Goal: Task Accomplishment & Management: Use online tool/utility

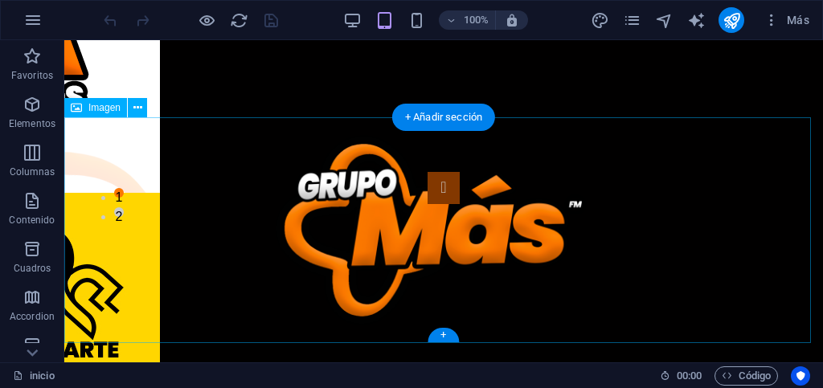
scroll to position [80, 0]
click at [316, 283] on figure at bounding box center [443, 230] width 759 height 226
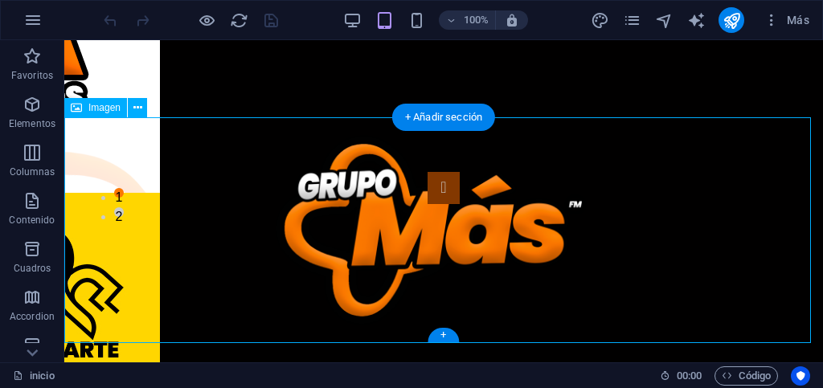
click at [316, 283] on figure at bounding box center [443, 230] width 759 height 226
select select "px"
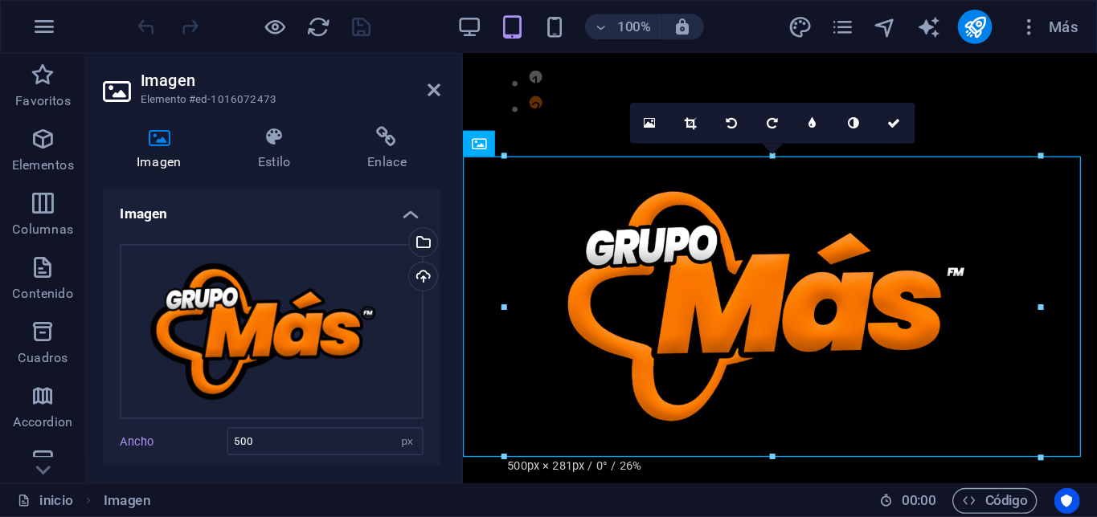
scroll to position [161, 0]
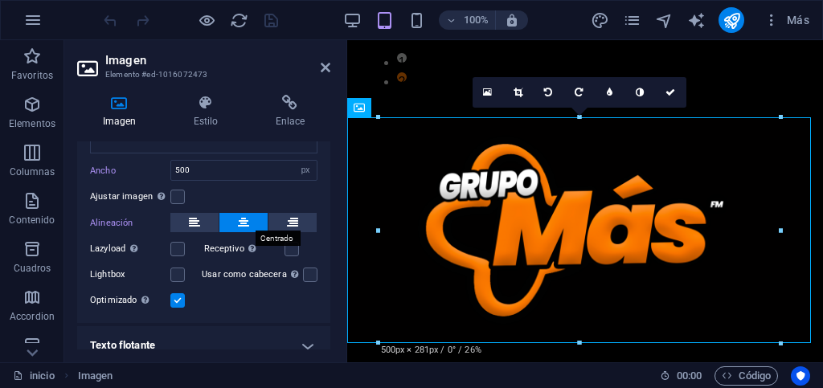
click at [244, 219] on icon at bounding box center [243, 222] width 11 height 19
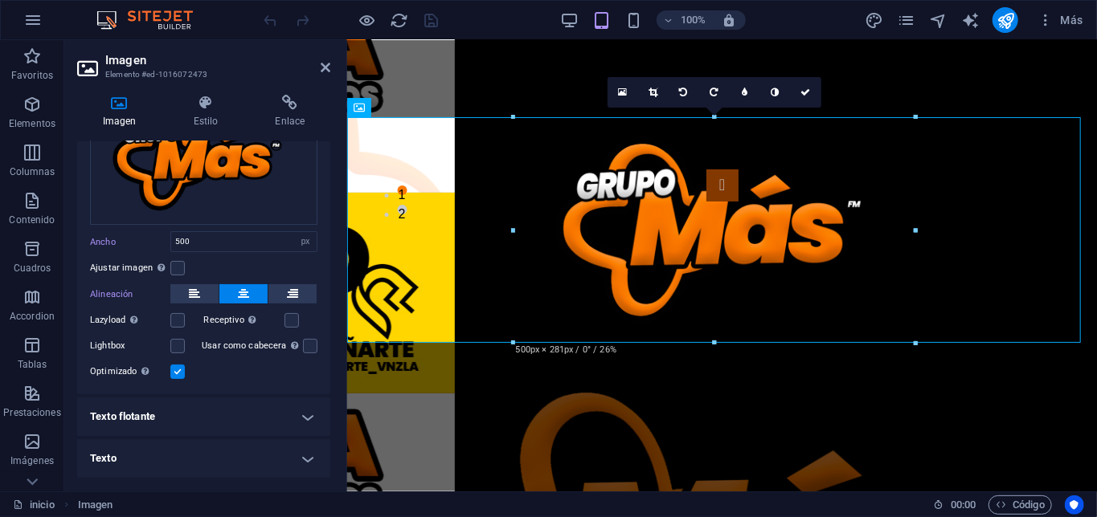
scroll to position [88, 0]
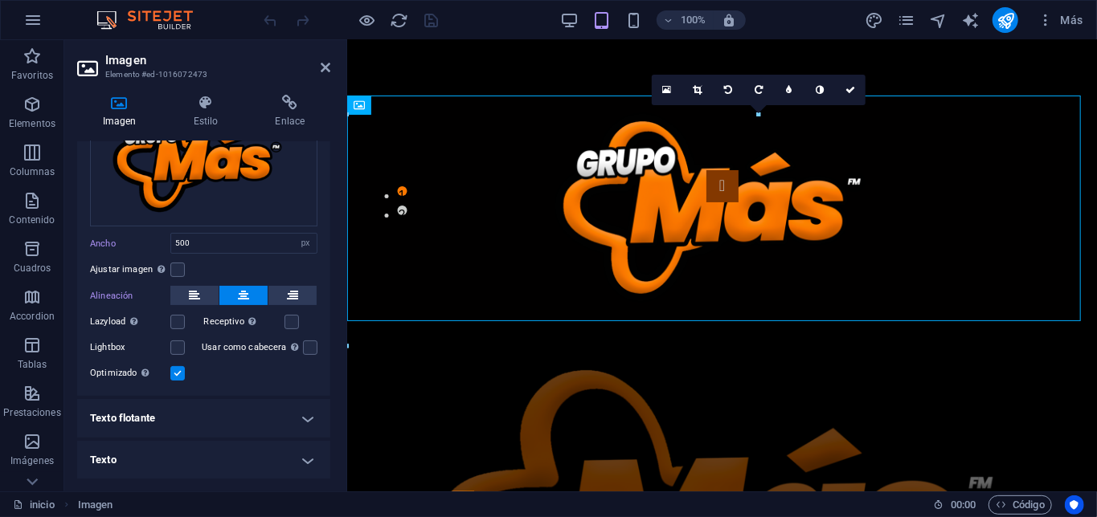
select select "DISABLED_OPTION_VALUE"
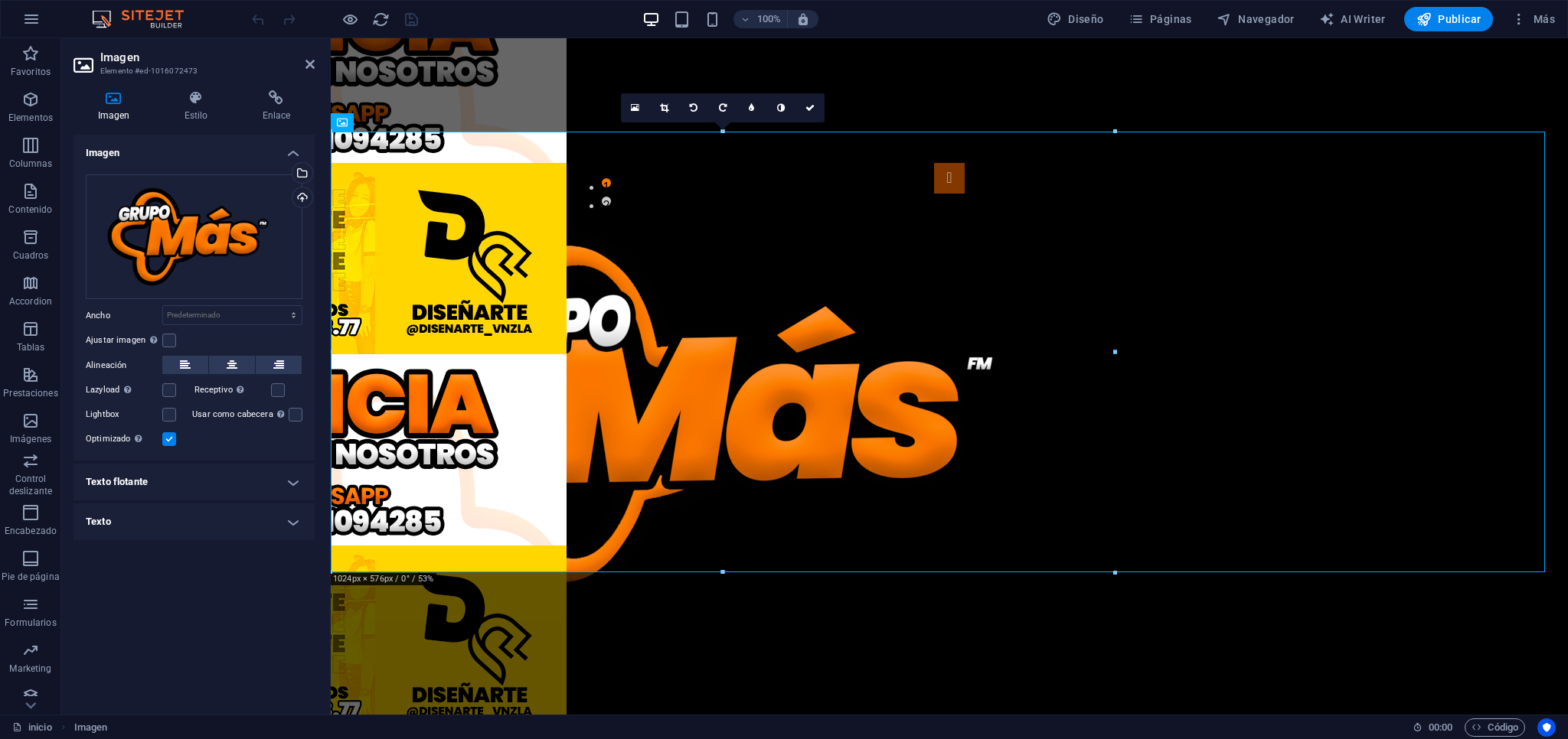
scroll to position [98, 0]
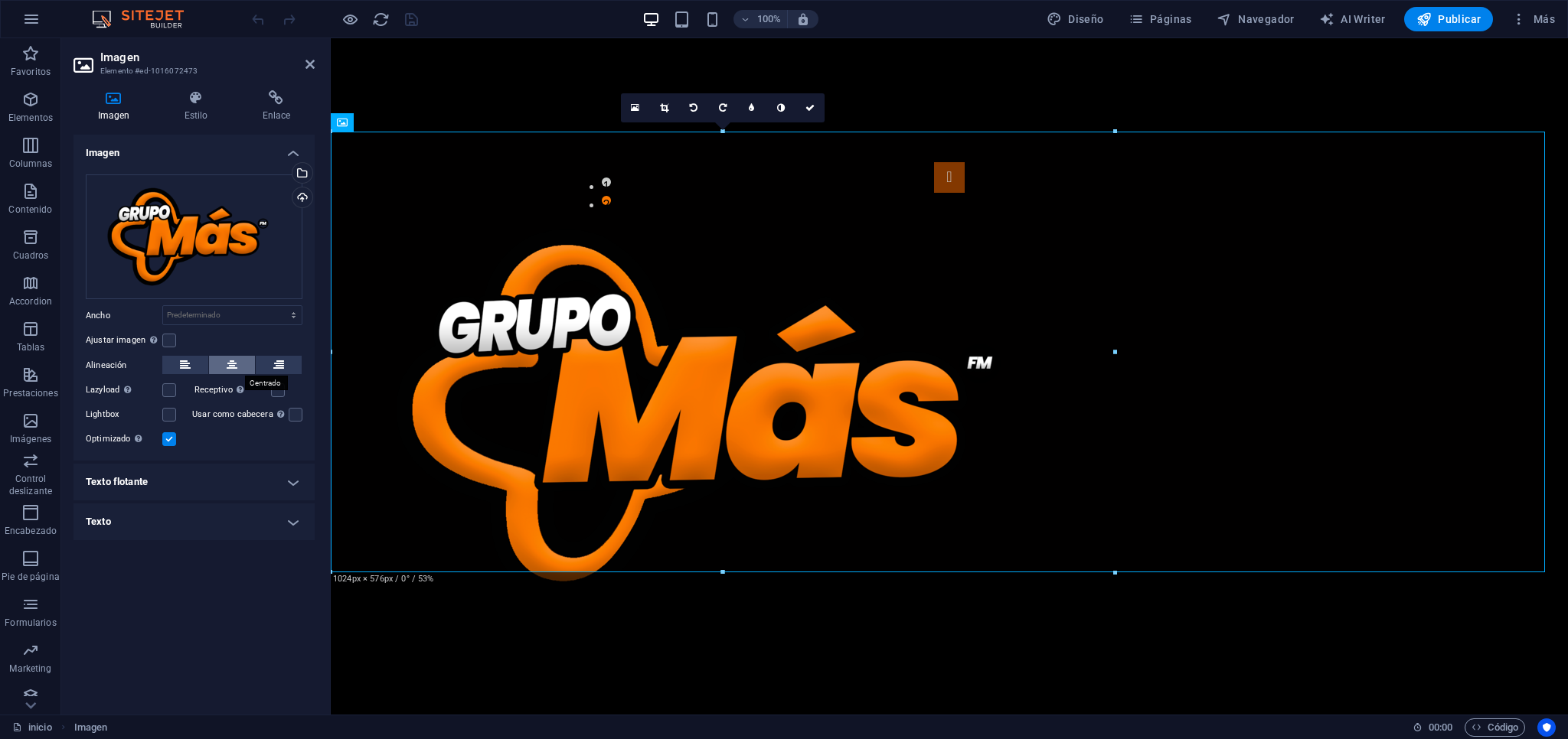
click at [227, 368] on icon at bounding box center [231, 365] width 10 height 18
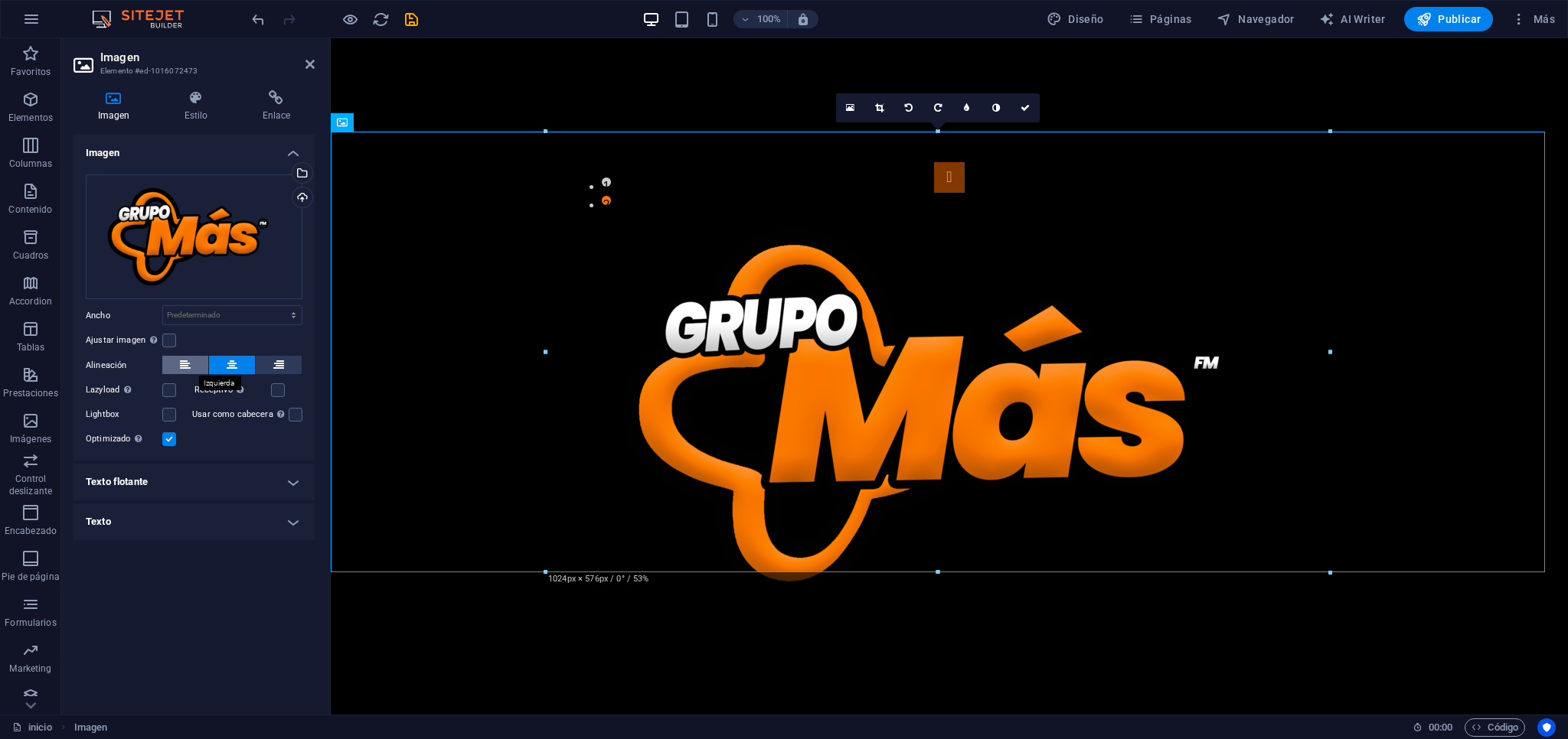
click at [190, 366] on icon at bounding box center [185, 365] width 10 height 18
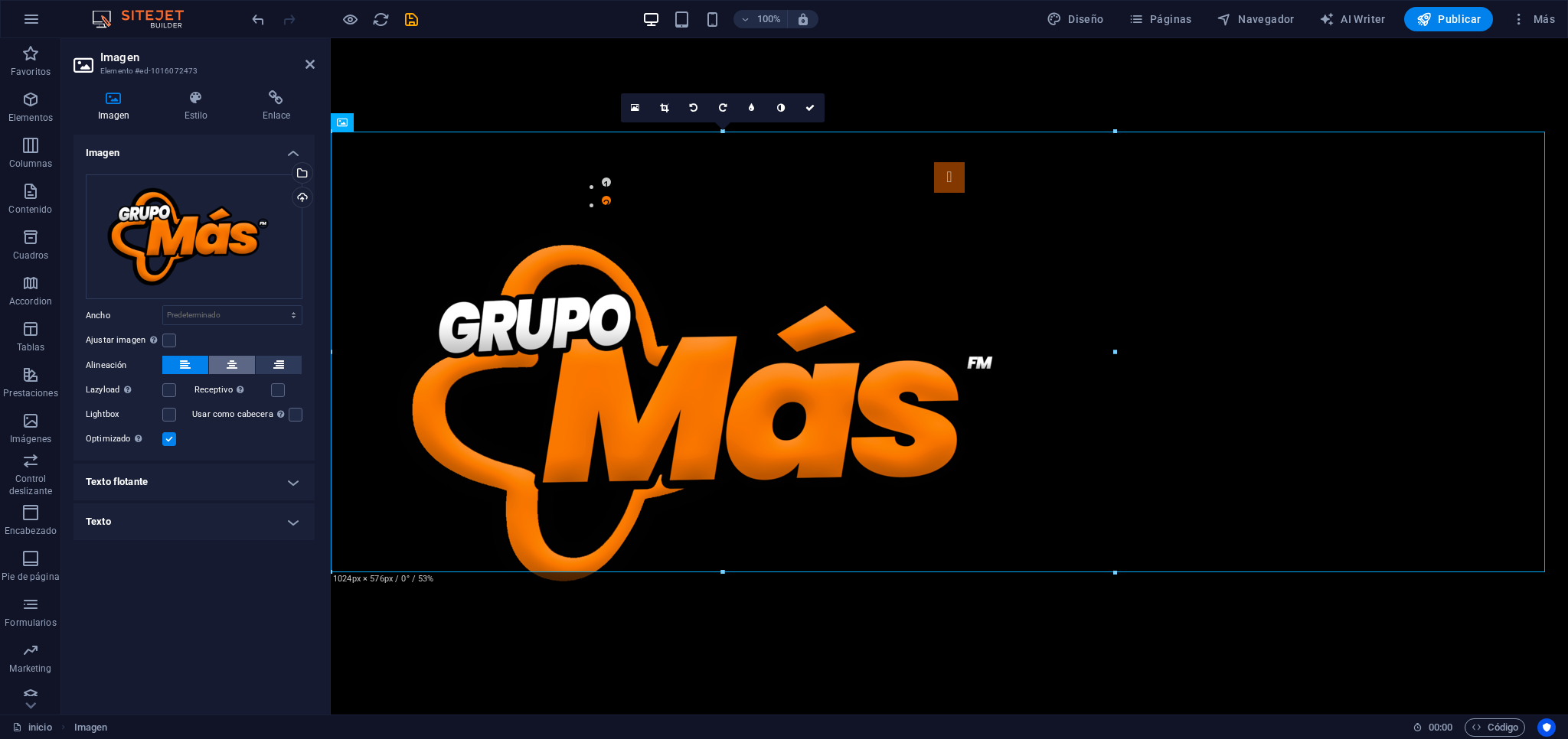
click at [222, 364] on button at bounding box center [231, 365] width 46 height 18
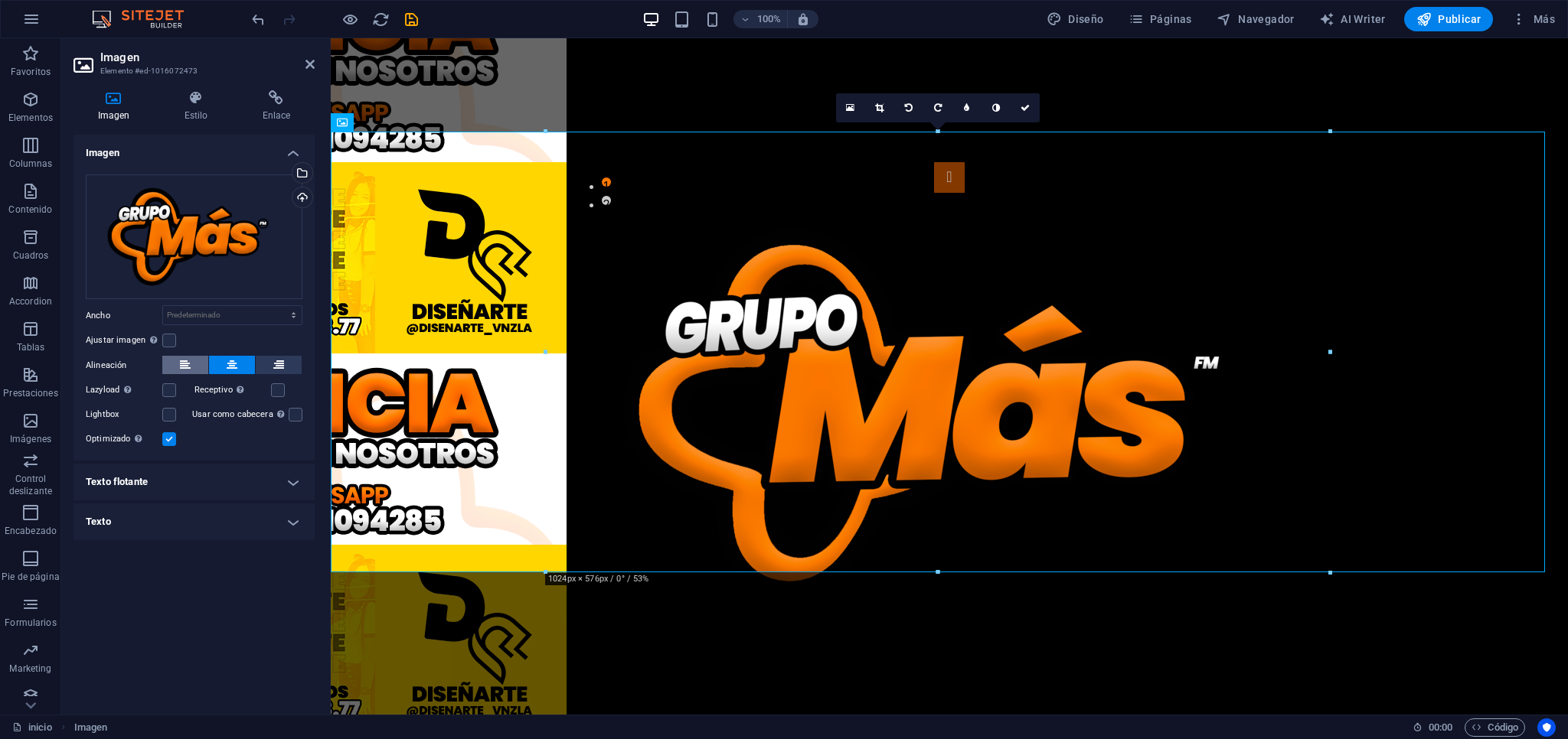
click at [180, 363] on icon at bounding box center [185, 365] width 10 height 18
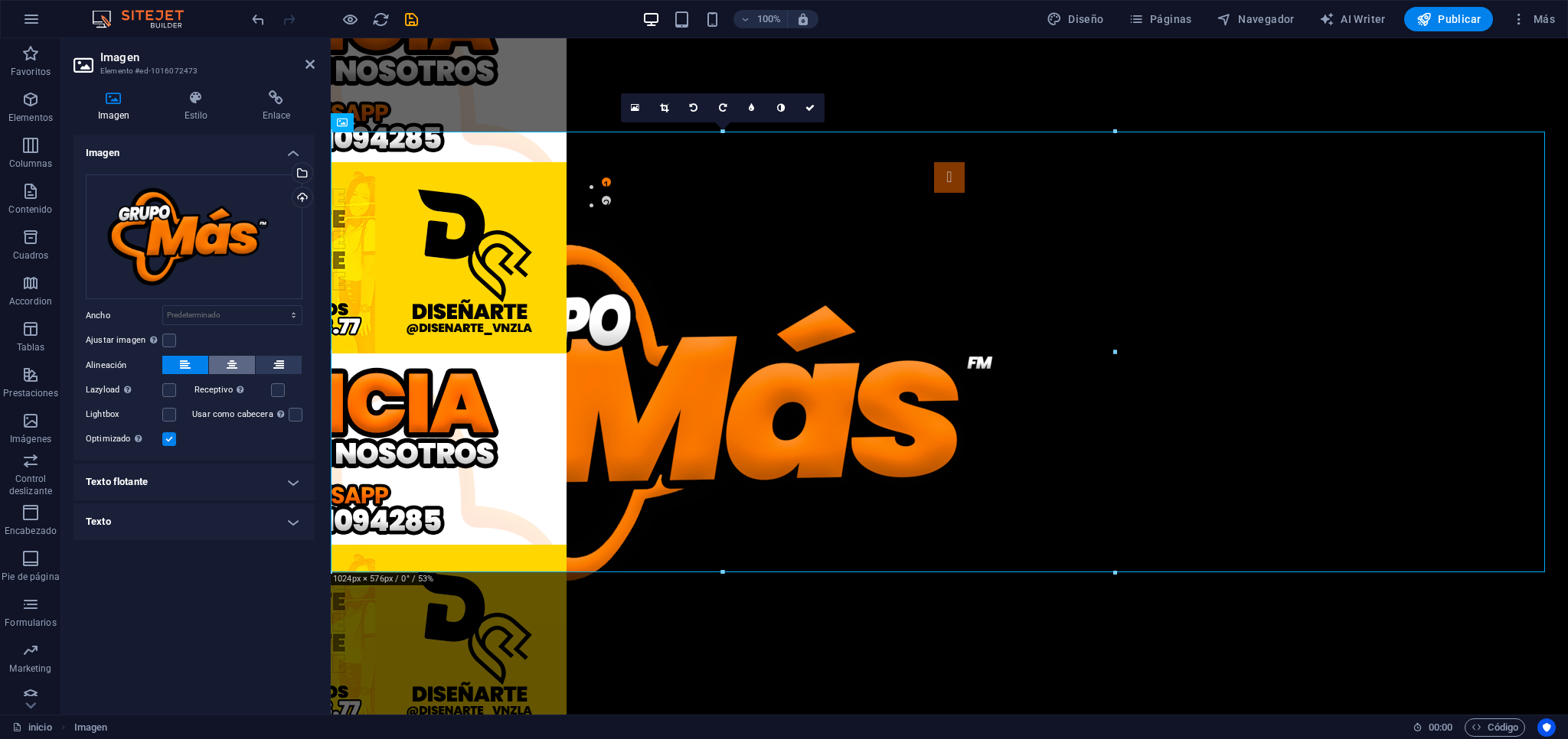
click at [237, 363] on button at bounding box center [231, 365] width 46 height 18
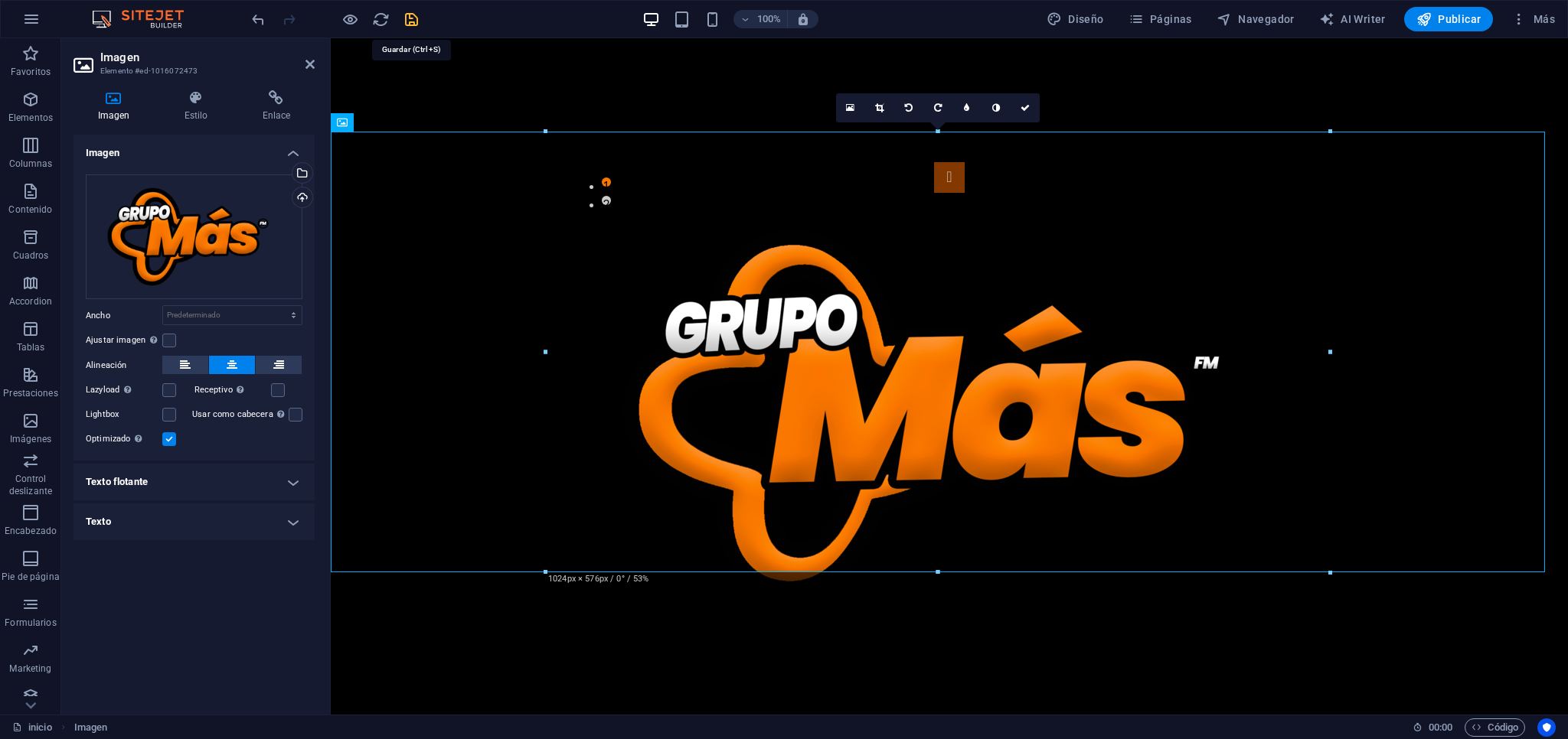
click at [414, 18] on icon "save" at bounding box center [412, 19] width 17 height 17
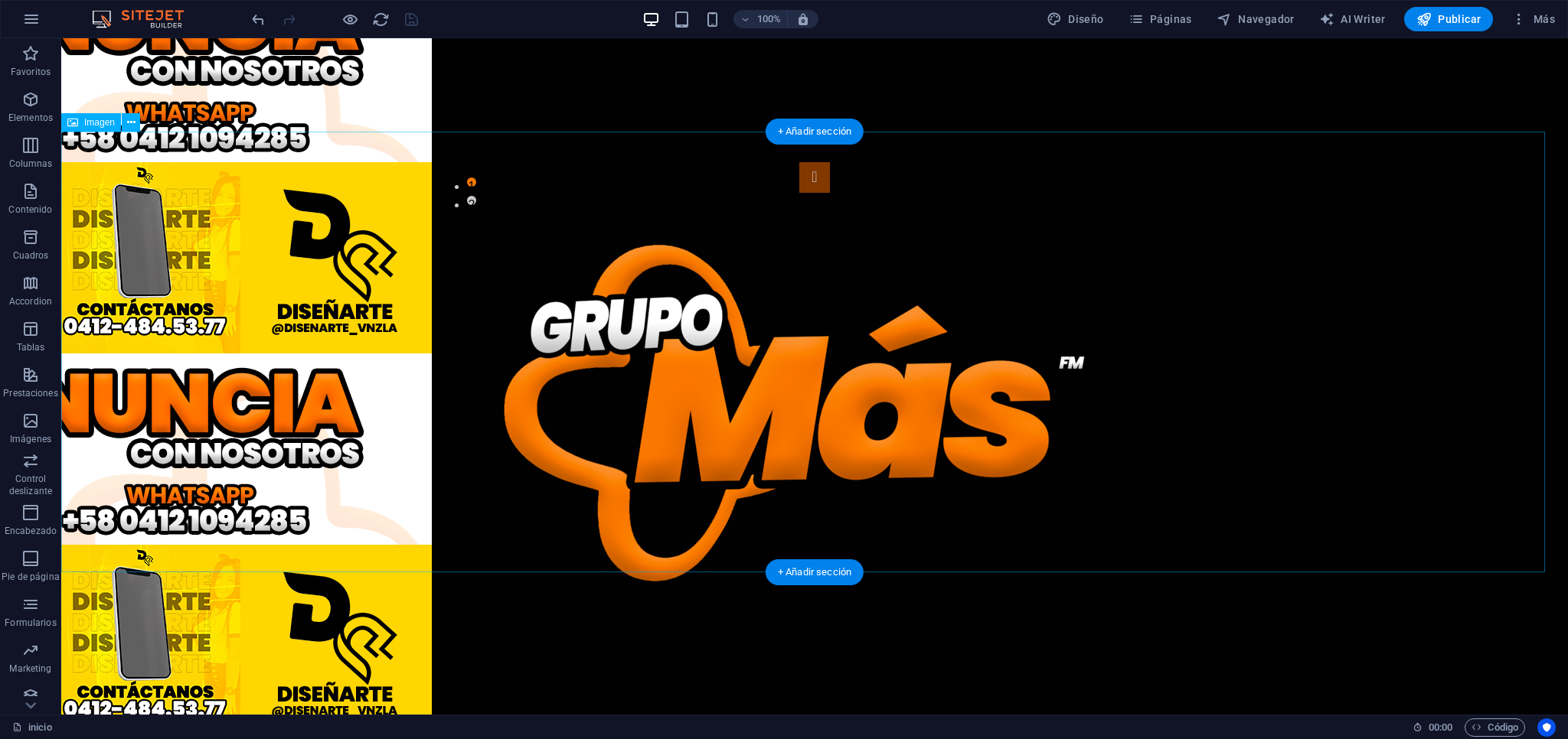
click at [366, 259] on figure at bounding box center [814, 412] width 1506 height 441
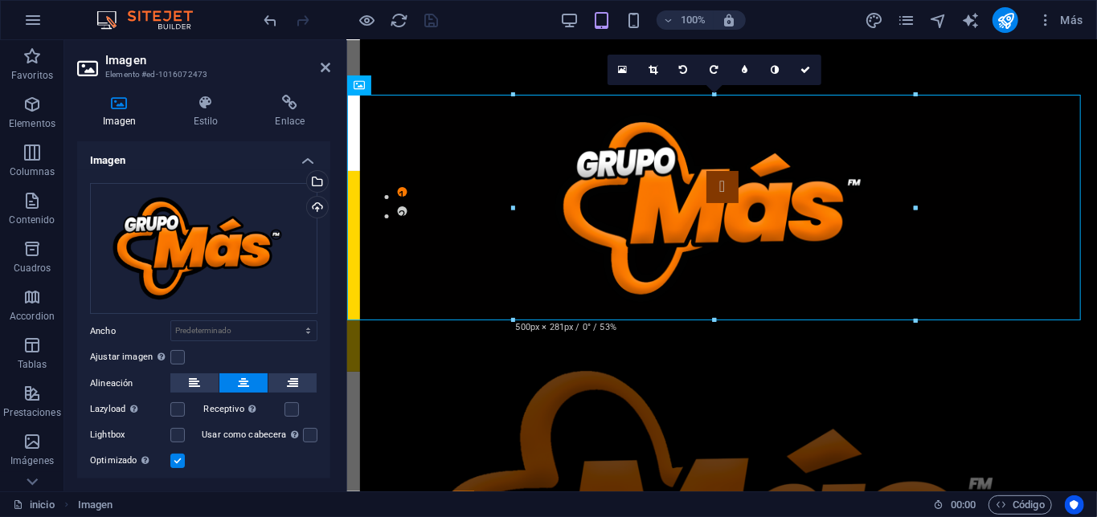
type input "500"
select select "px"
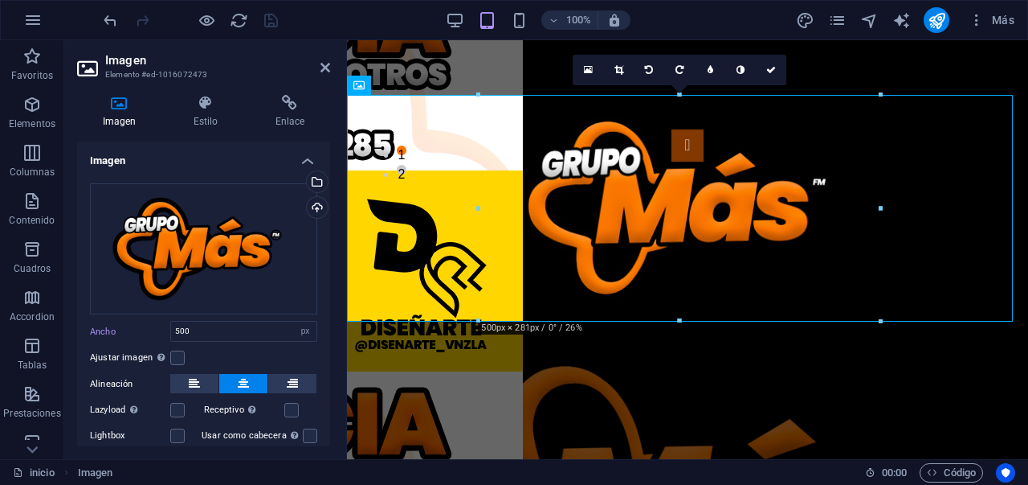
scroll to position [102, 0]
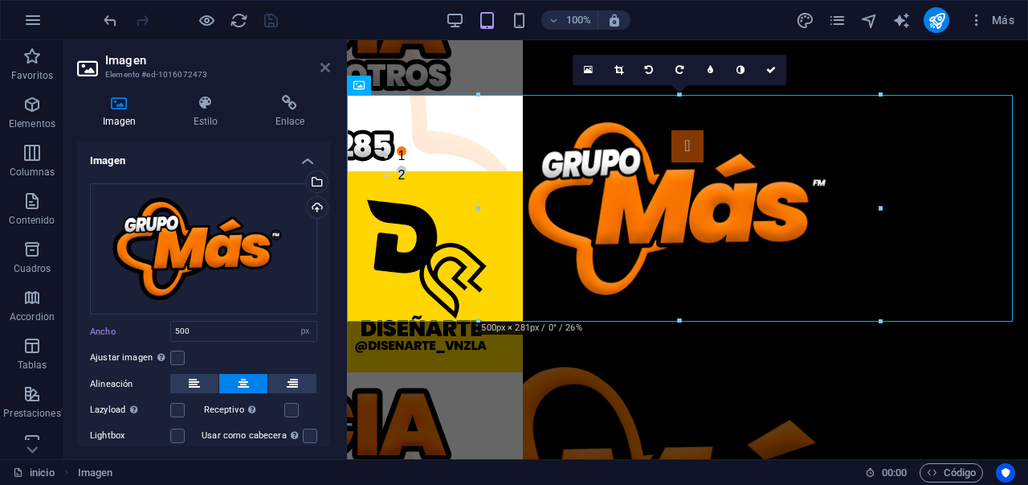
click at [324, 64] on icon at bounding box center [326, 67] width 10 height 13
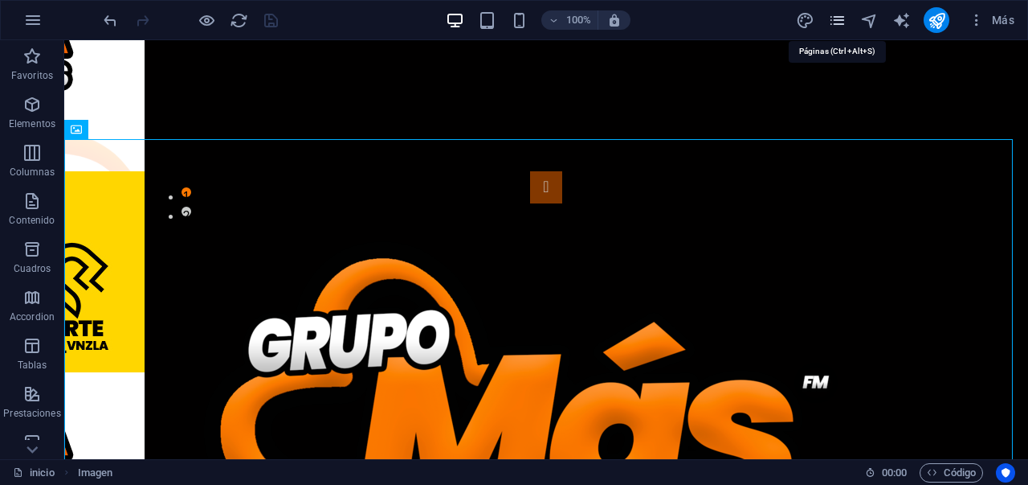
click at [822, 27] on icon "pages" at bounding box center [837, 20] width 18 height 18
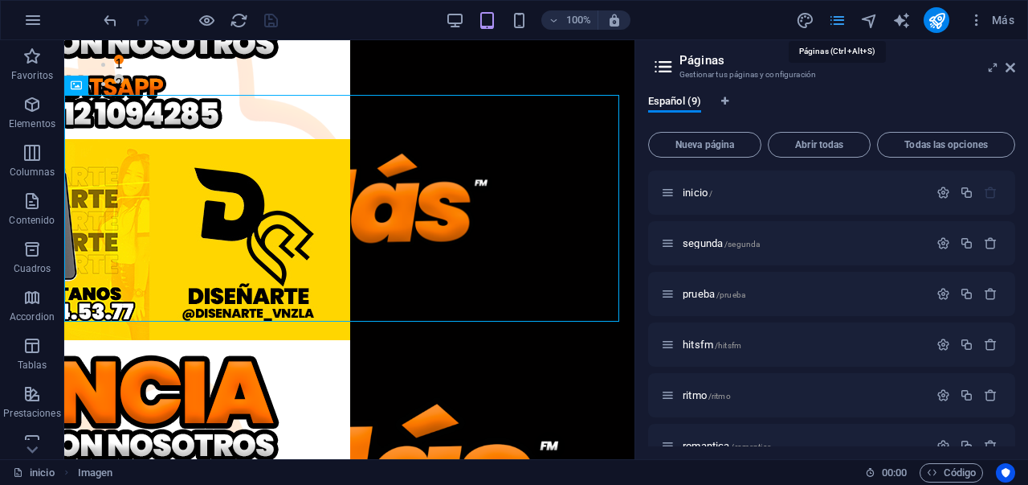
click at [822, 22] on icon "pages" at bounding box center [837, 20] width 18 height 18
click at [822, 68] on icon at bounding box center [1011, 67] width 10 height 13
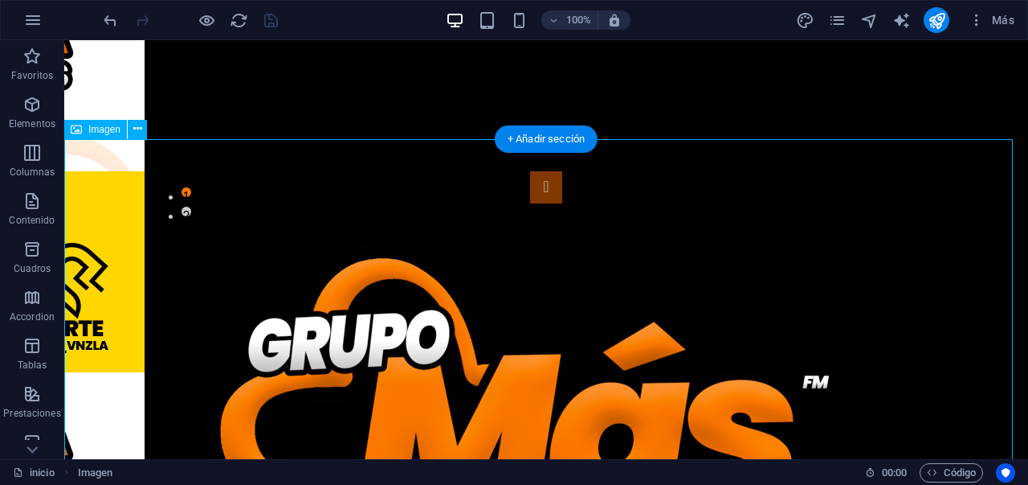
click at [272, 233] on figure at bounding box center [546, 434] width 964 height 463
select select "px"
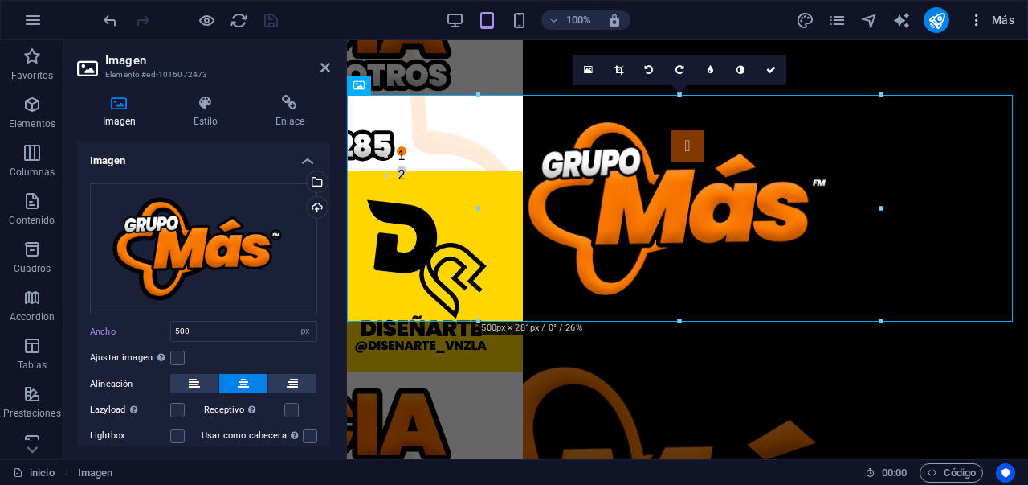
click at [822, 13] on span "Más" at bounding box center [992, 20] width 46 height 16
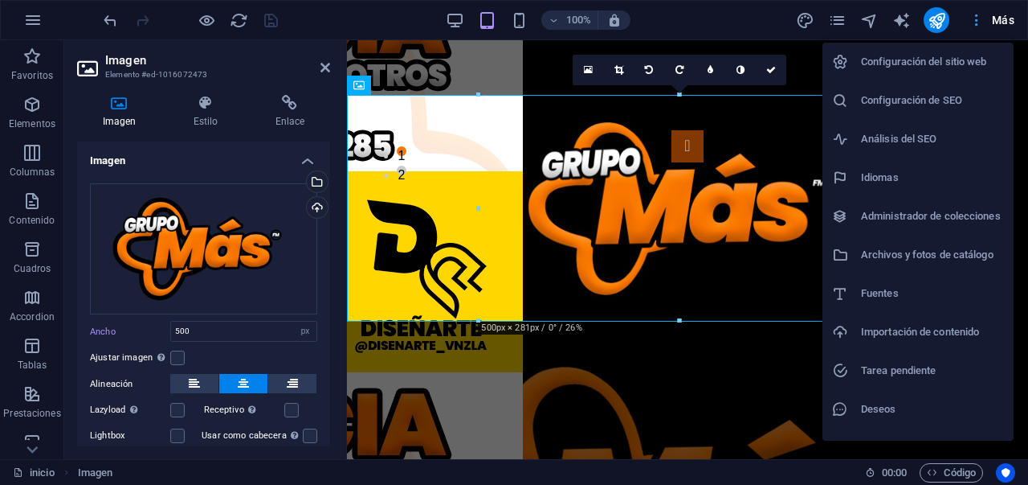
click at [822, 13] on div at bounding box center [514, 242] width 1028 height 485
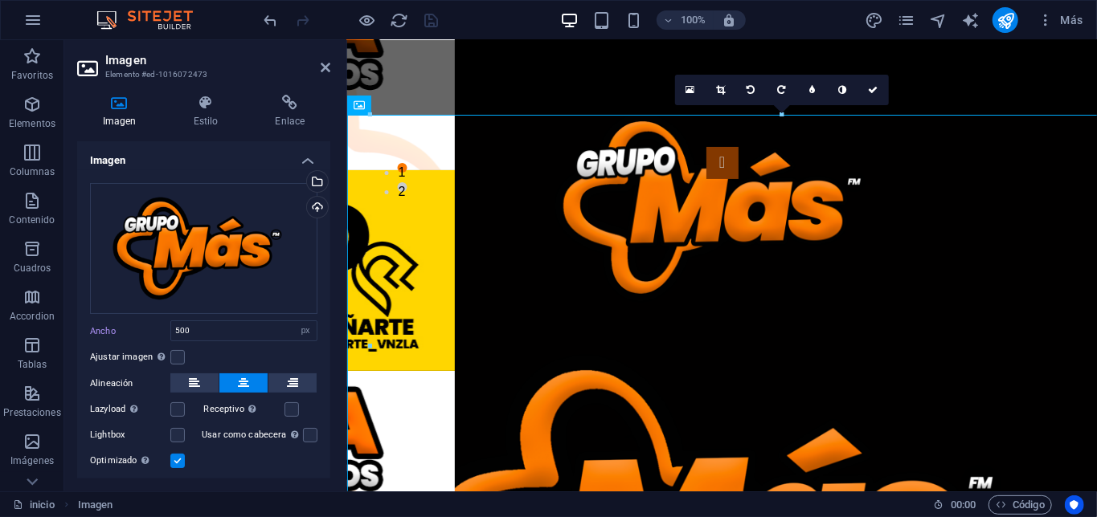
select select "DISABLED_OPTION_VALUE"
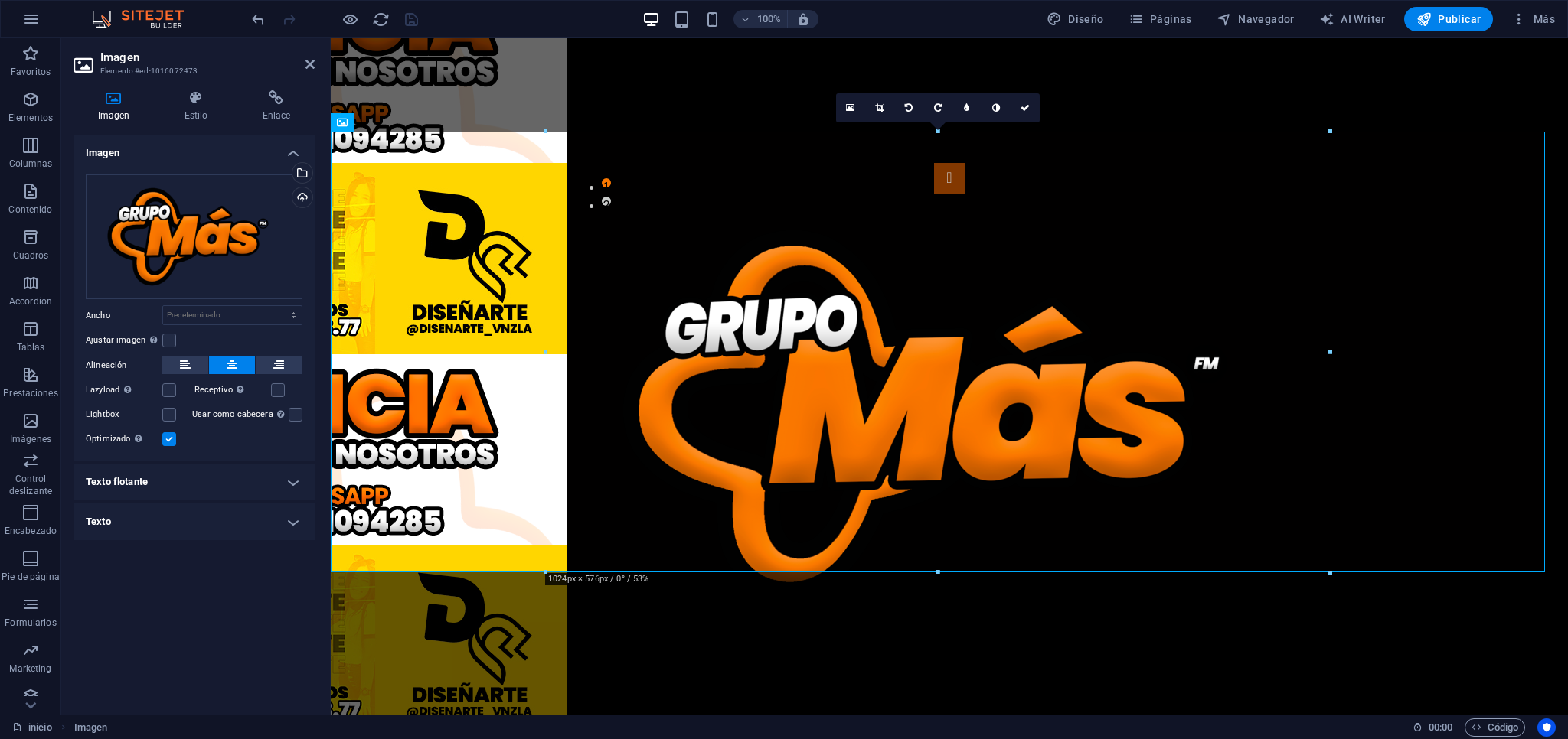
scroll to position [98, 0]
click at [176, 364] on button at bounding box center [185, 365] width 46 height 18
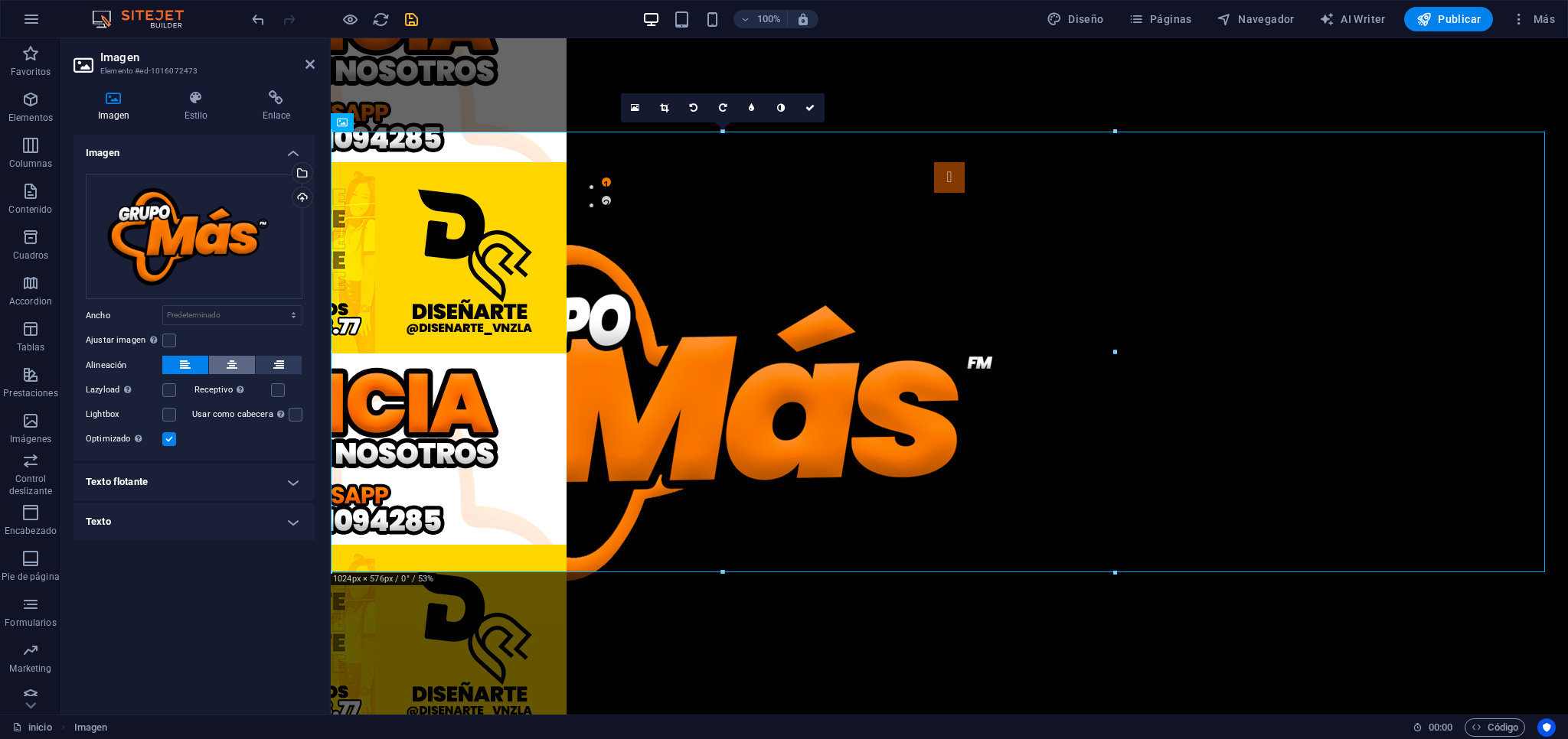
click at [222, 360] on button at bounding box center [231, 365] width 46 height 18
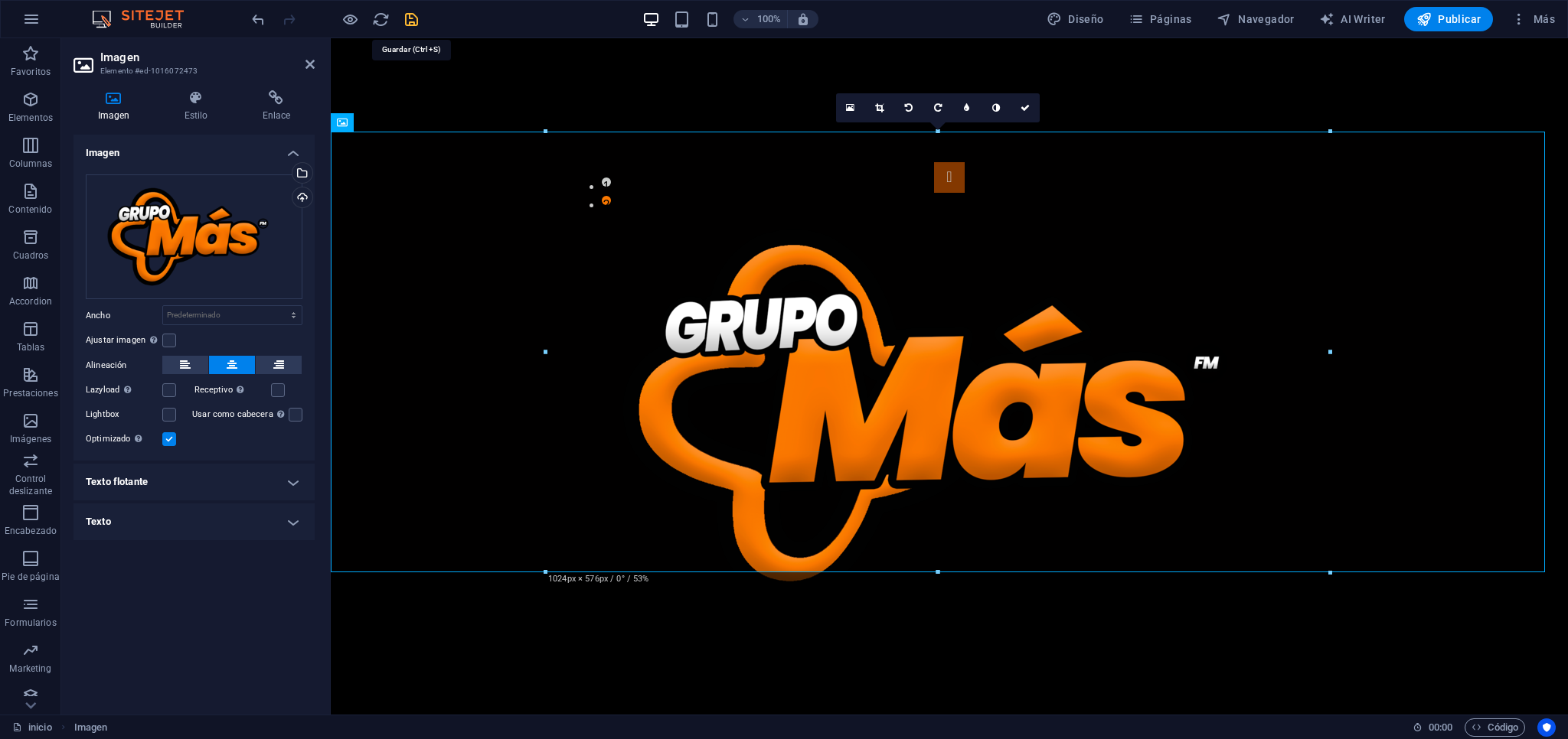
click at [411, 18] on icon "save" at bounding box center [412, 19] width 17 height 17
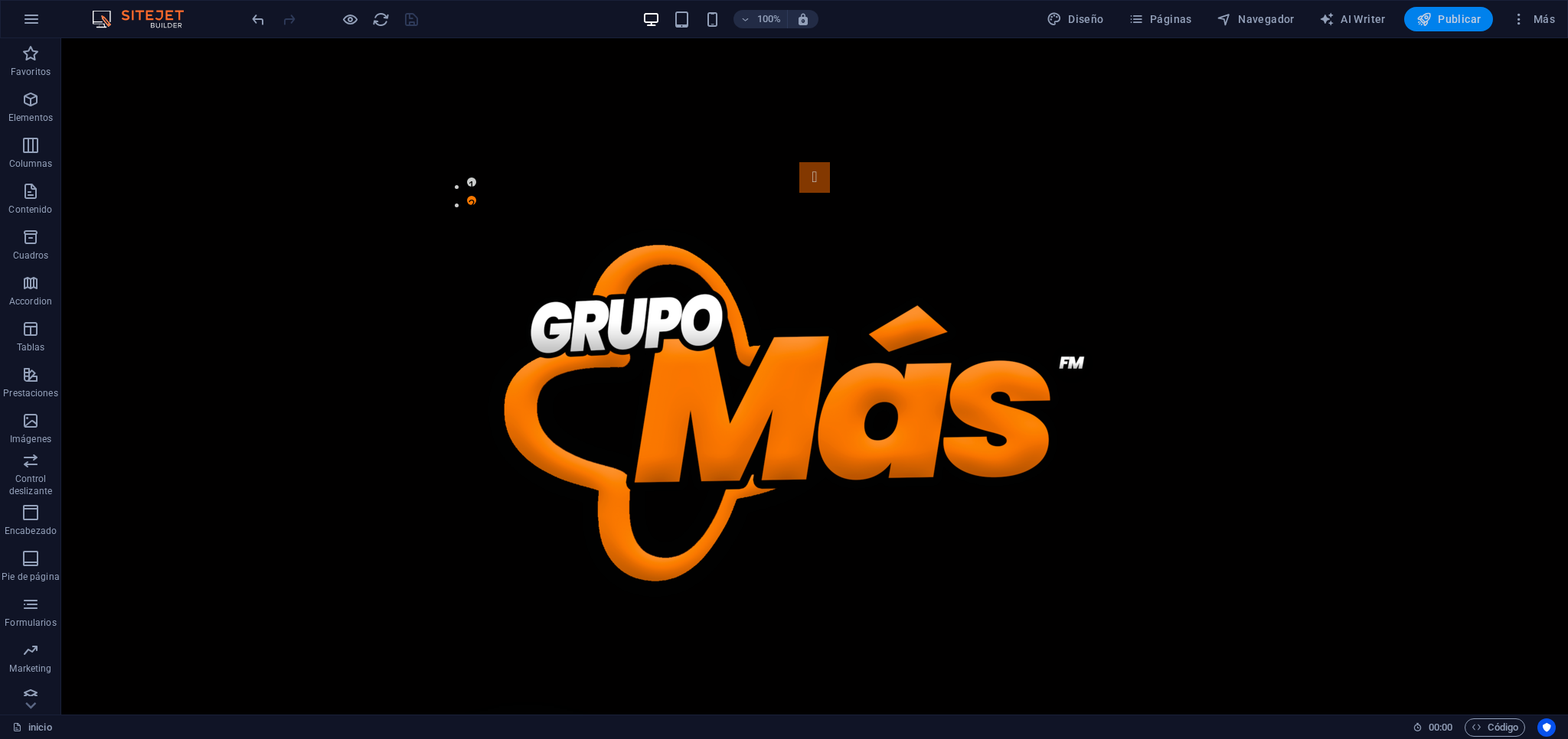
click at [783, 20] on span "Publicar" at bounding box center [1448, 19] width 65 height 15
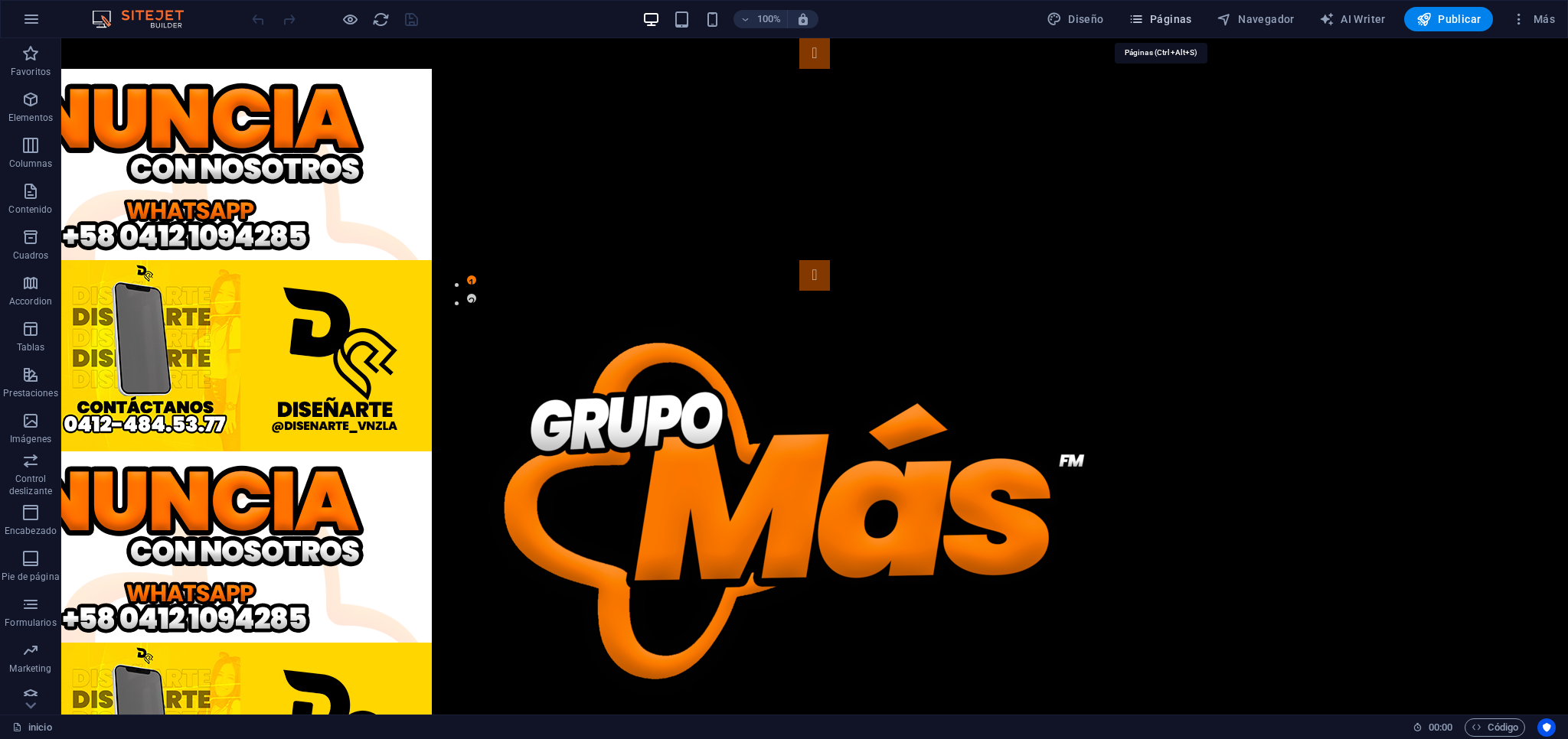
click at [1176, 21] on span "Páginas" at bounding box center [1159, 19] width 64 height 15
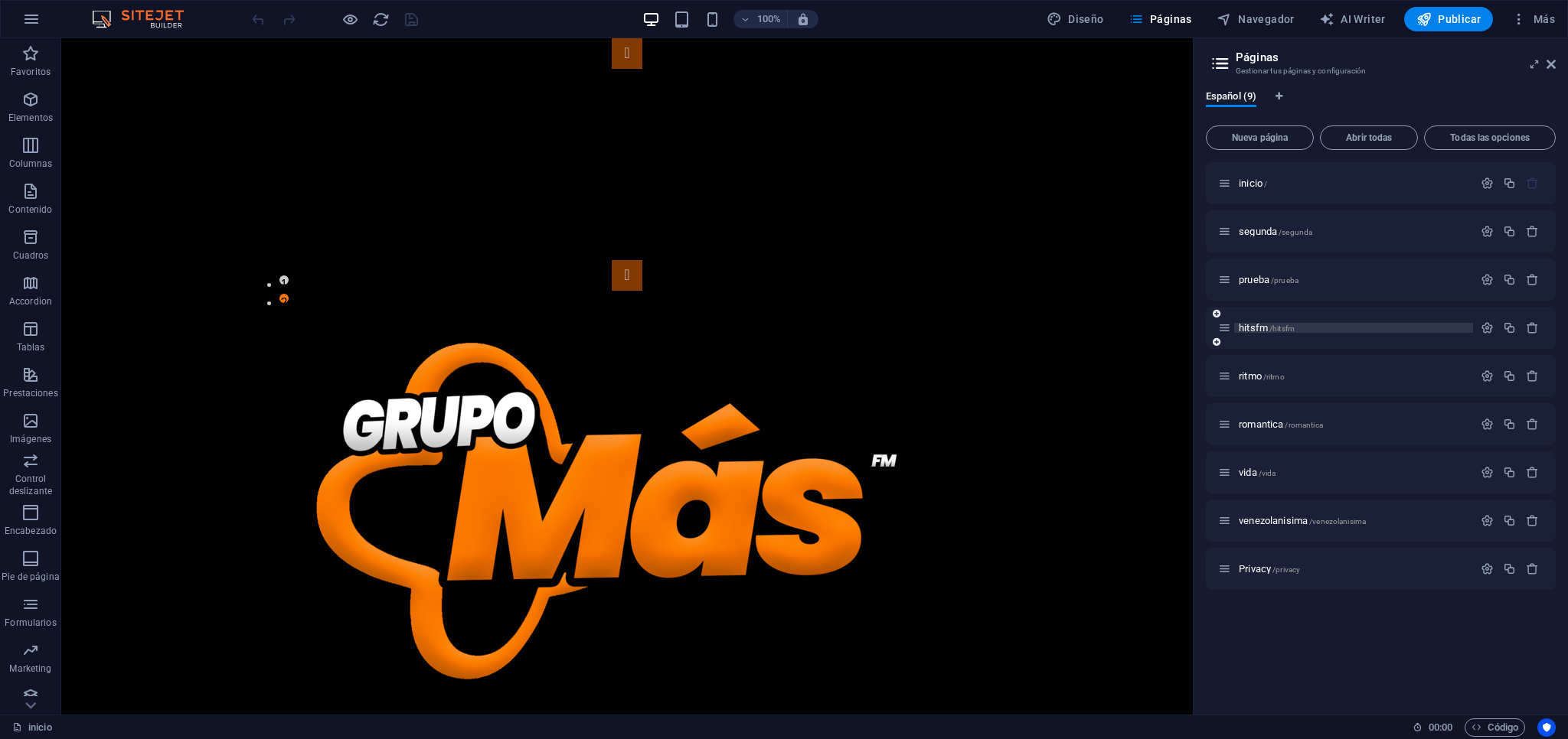
click at [1354, 330] on p "hitsfm /hitsfm" at bounding box center [1353, 328] width 230 height 10
click at [1354, 330] on div "hitsfm /hitsfm" at bounding box center [1380, 328] width 350 height 42
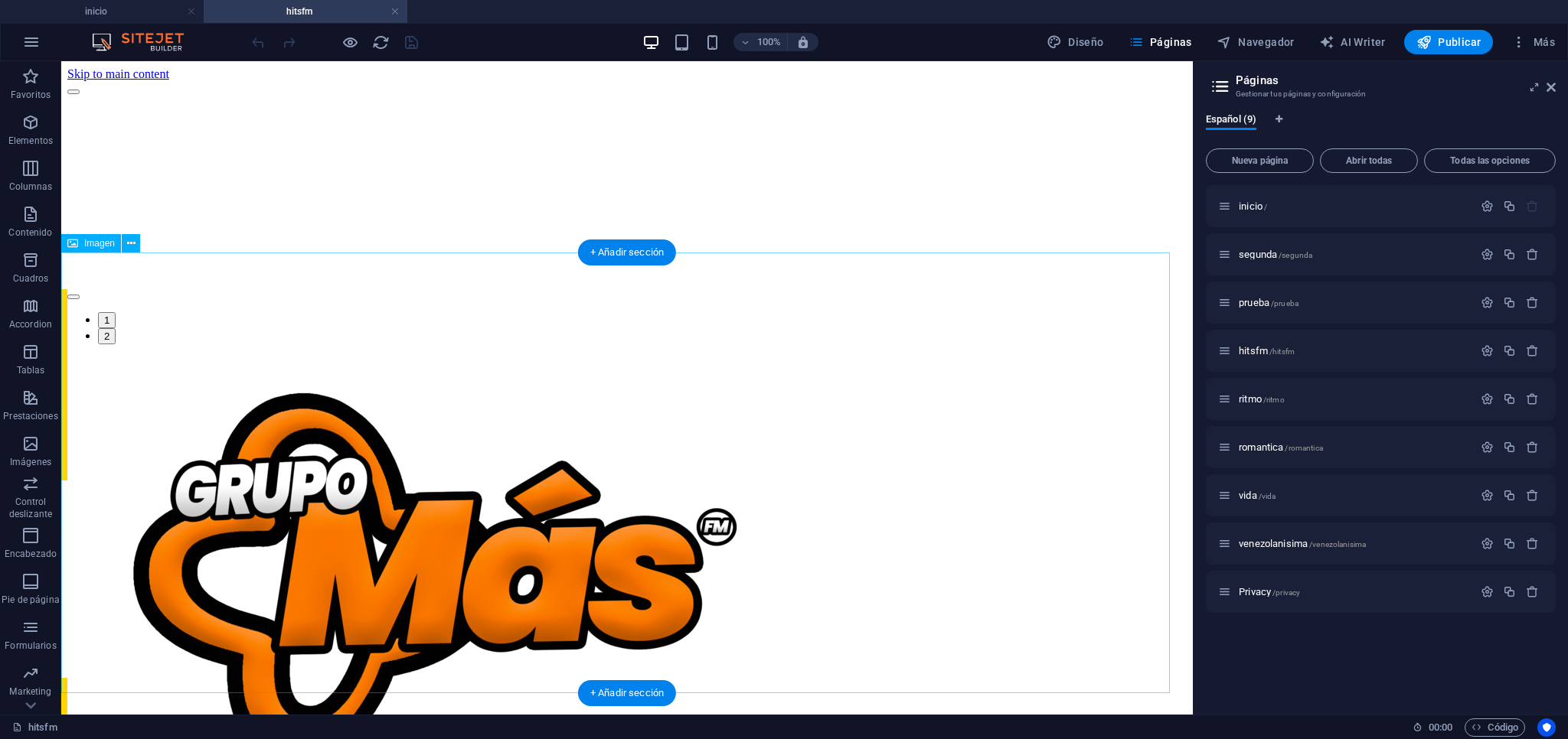
click at [330, 447] on figure at bounding box center [627, 578] width 1119 height 444
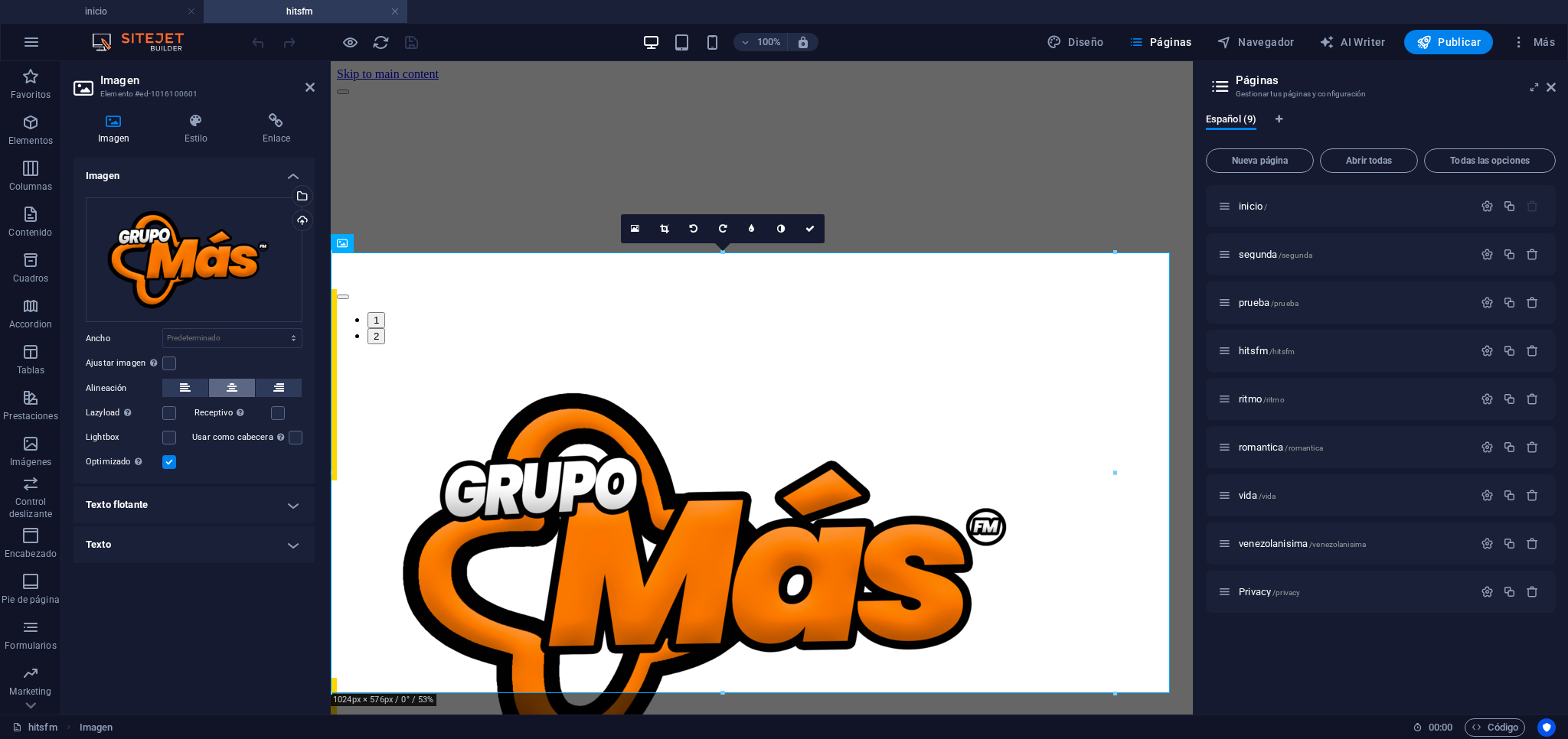
click at [228, 388] on icon at bounding box center [231, 388] width 10 height 18
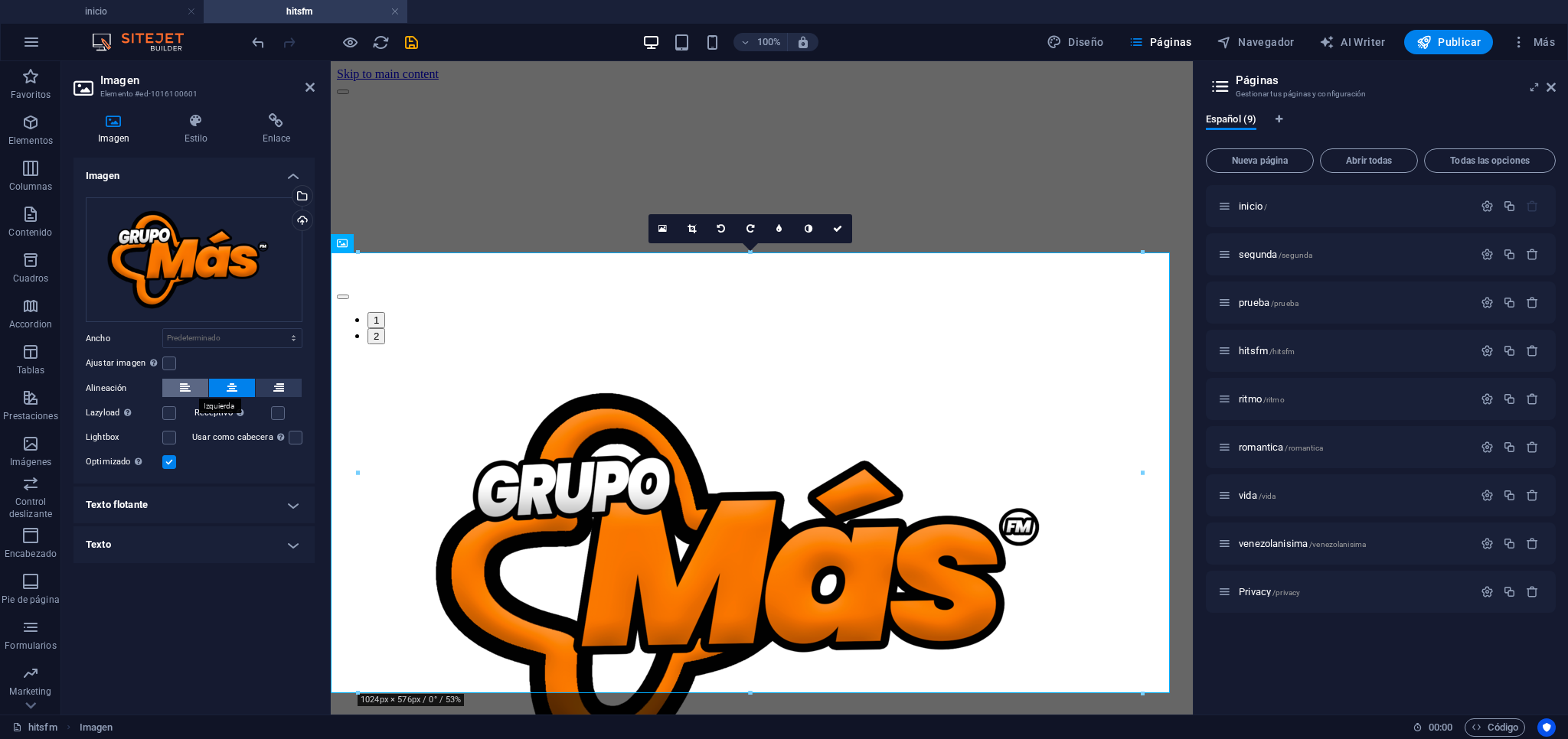
click at [184, 390] on icon at bounding box center [185, 388] width 10 height 18
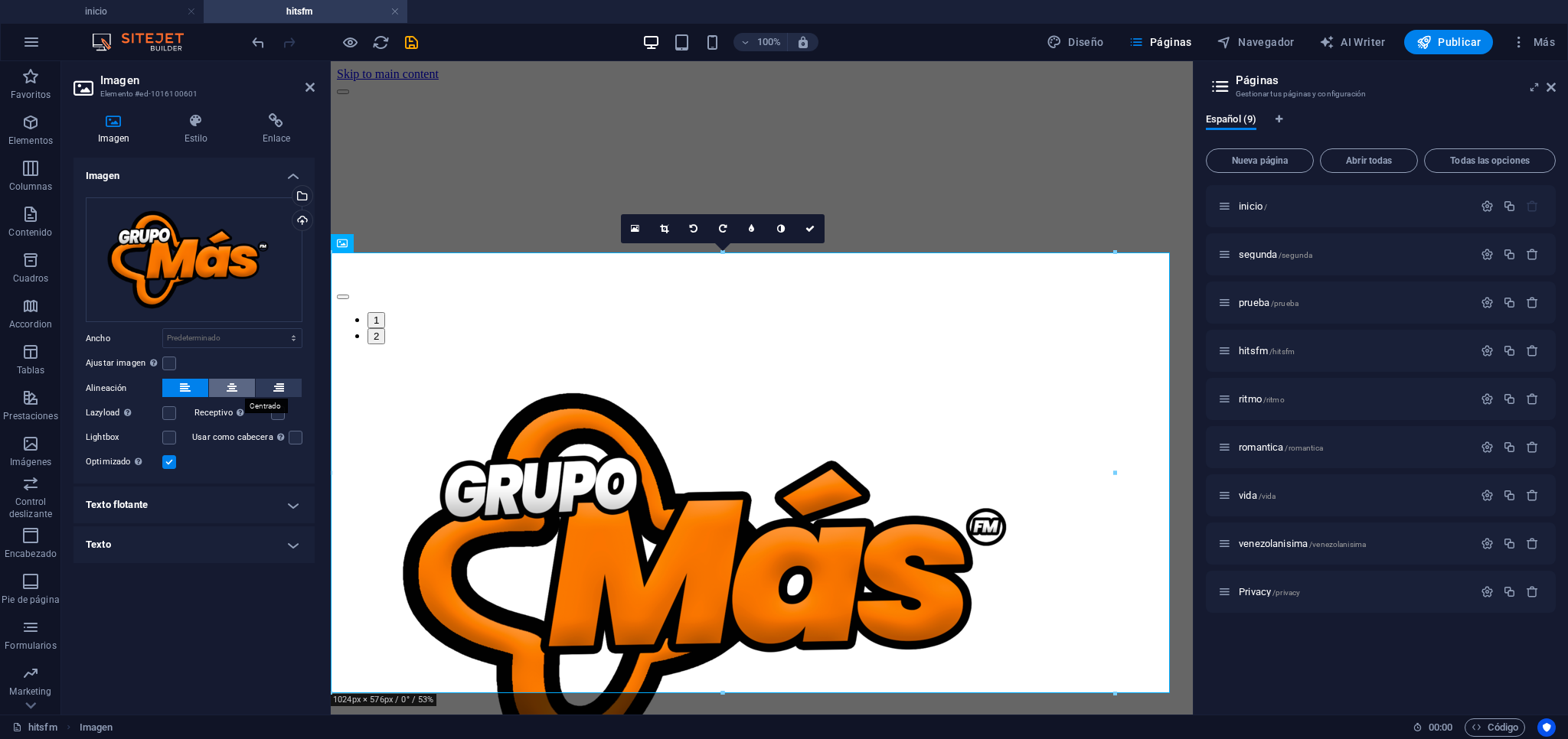
click at [237, 386] on button at bounding box center [231, 388] width 46 height 18
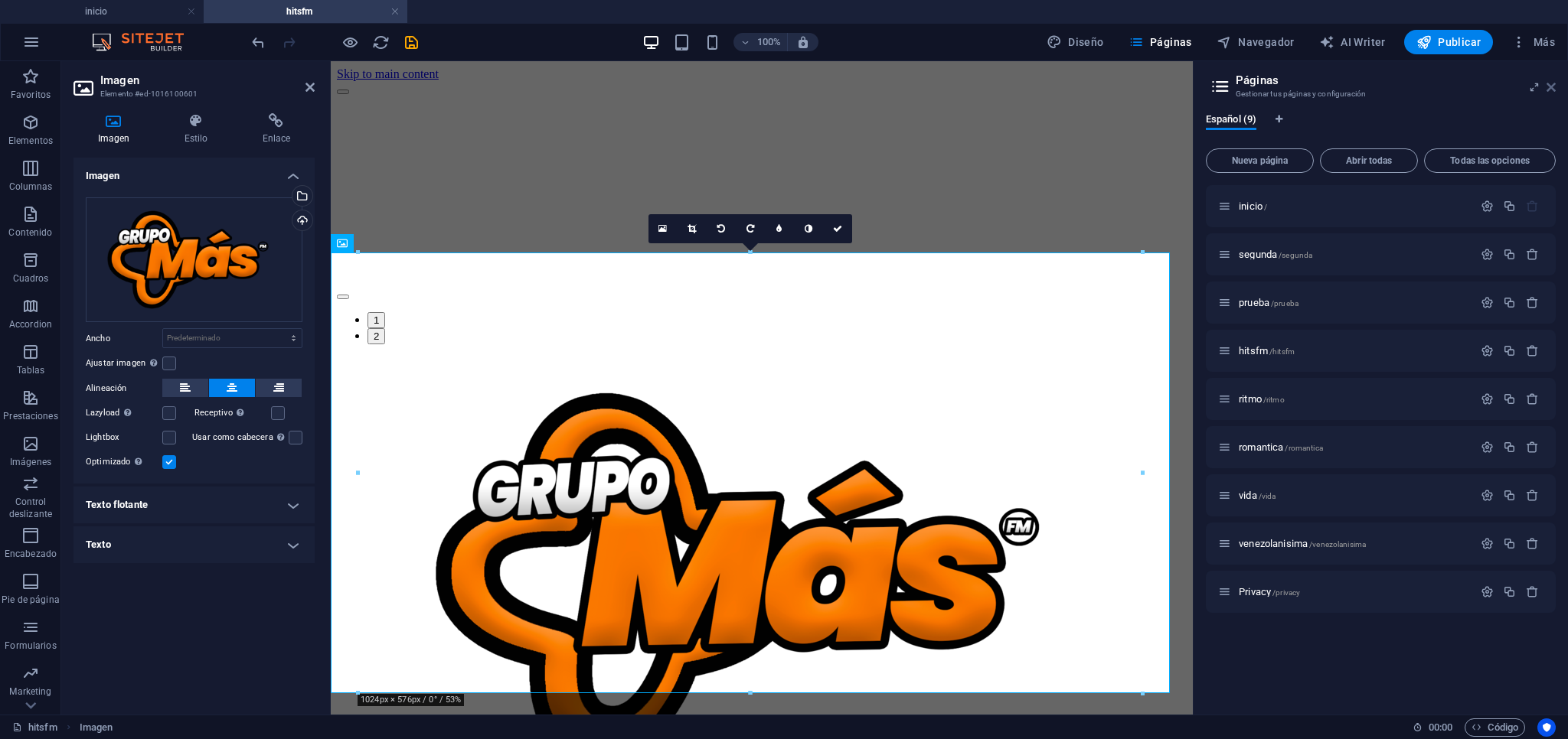
click at [1551, 89] on icon at bounding box center [1551, 87] width 10 height 12
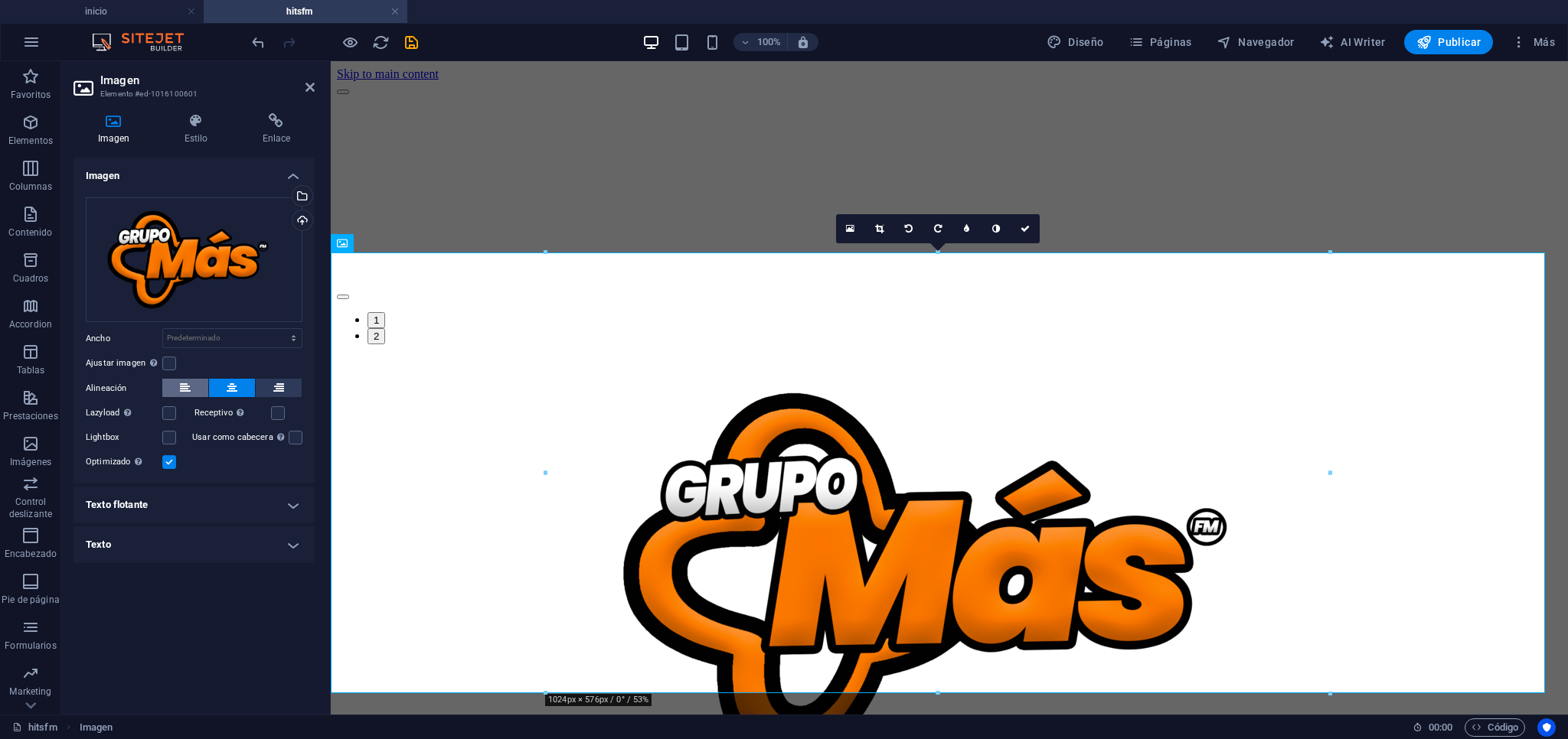
click at [187, 384] on icon at bounding box center [185, 388] width 10 height 18
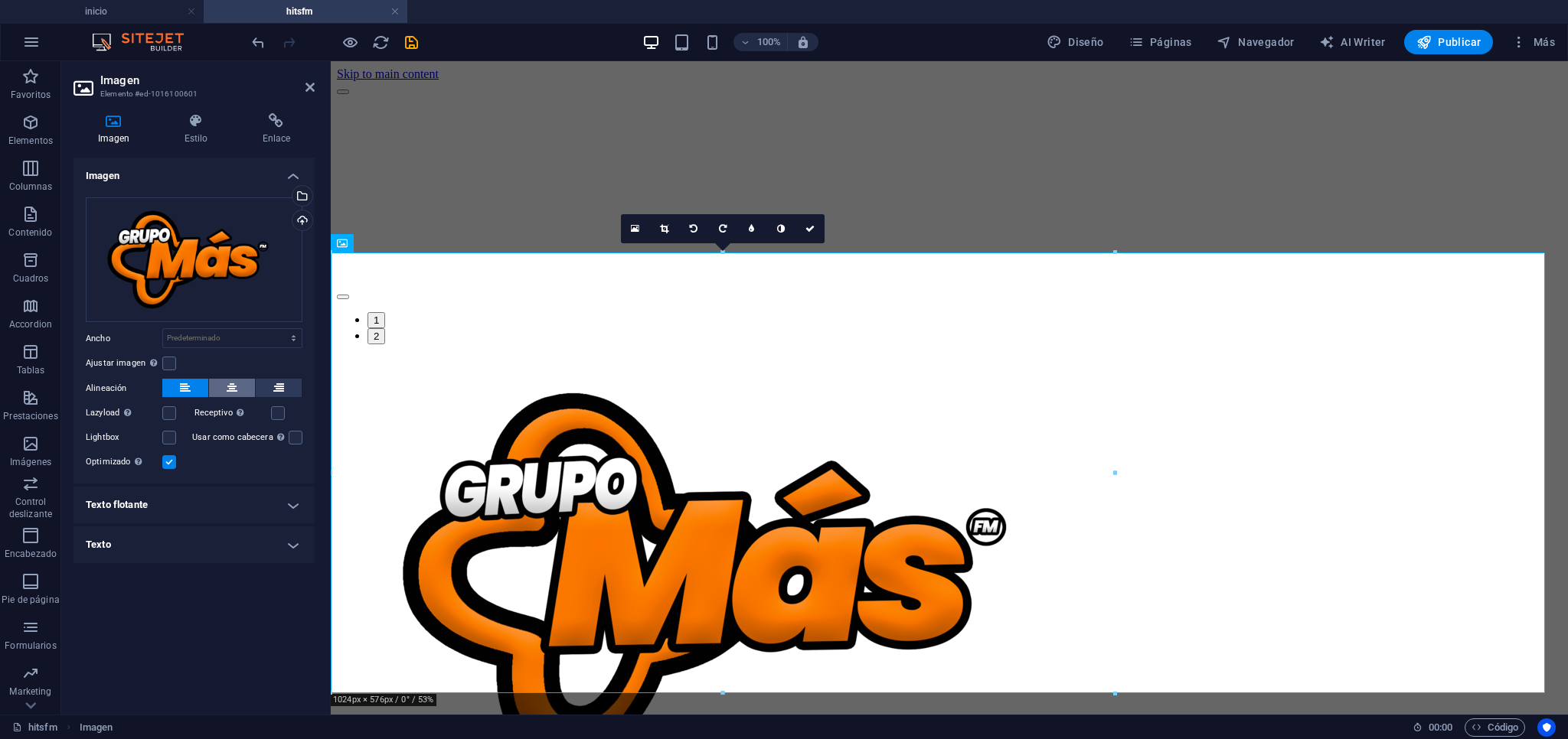
click at [219, 384] on button at bounding box center [231, 388] width 46 height 18
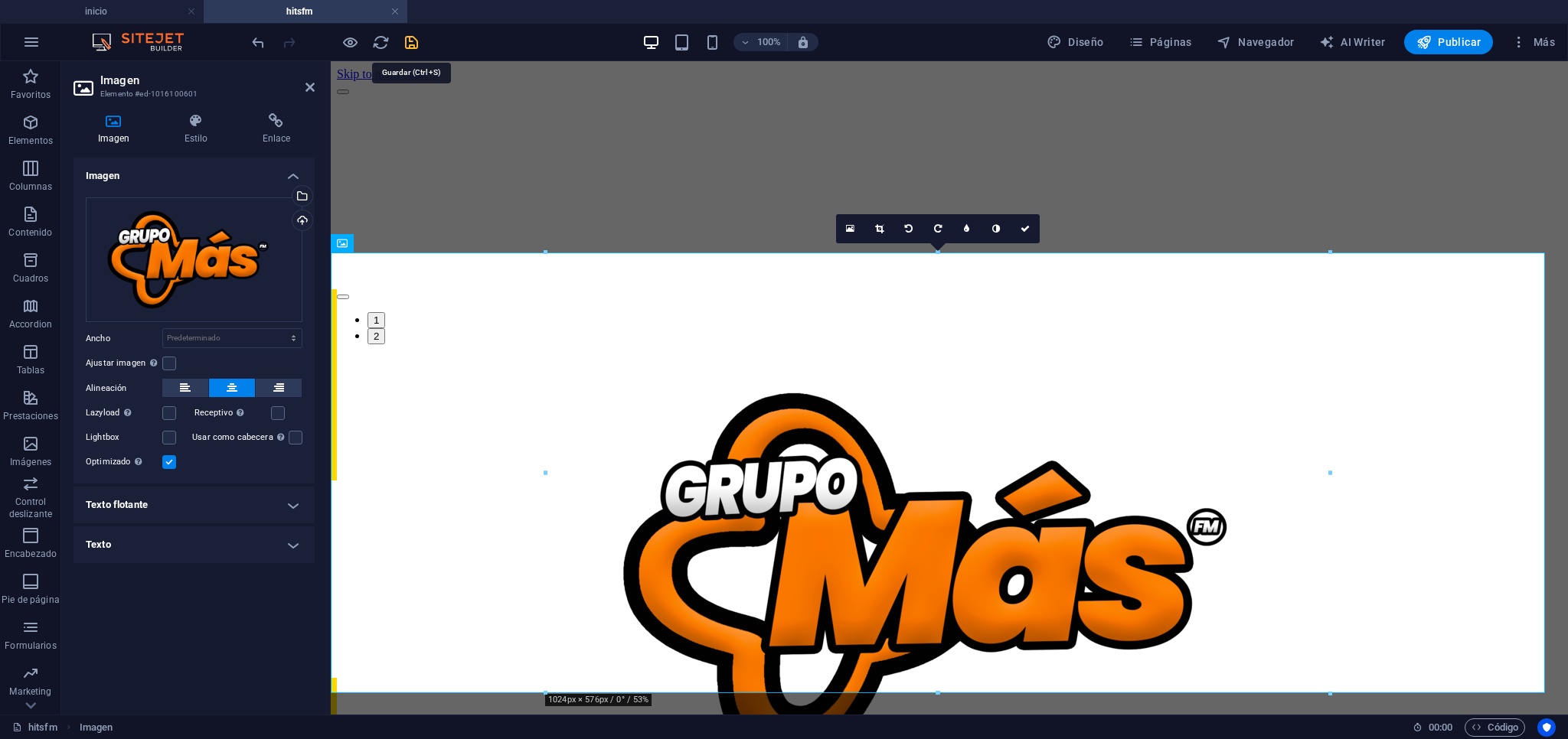
click at [409, 40] on icon "save" at bounding box center [412, 42] width 17 height 17
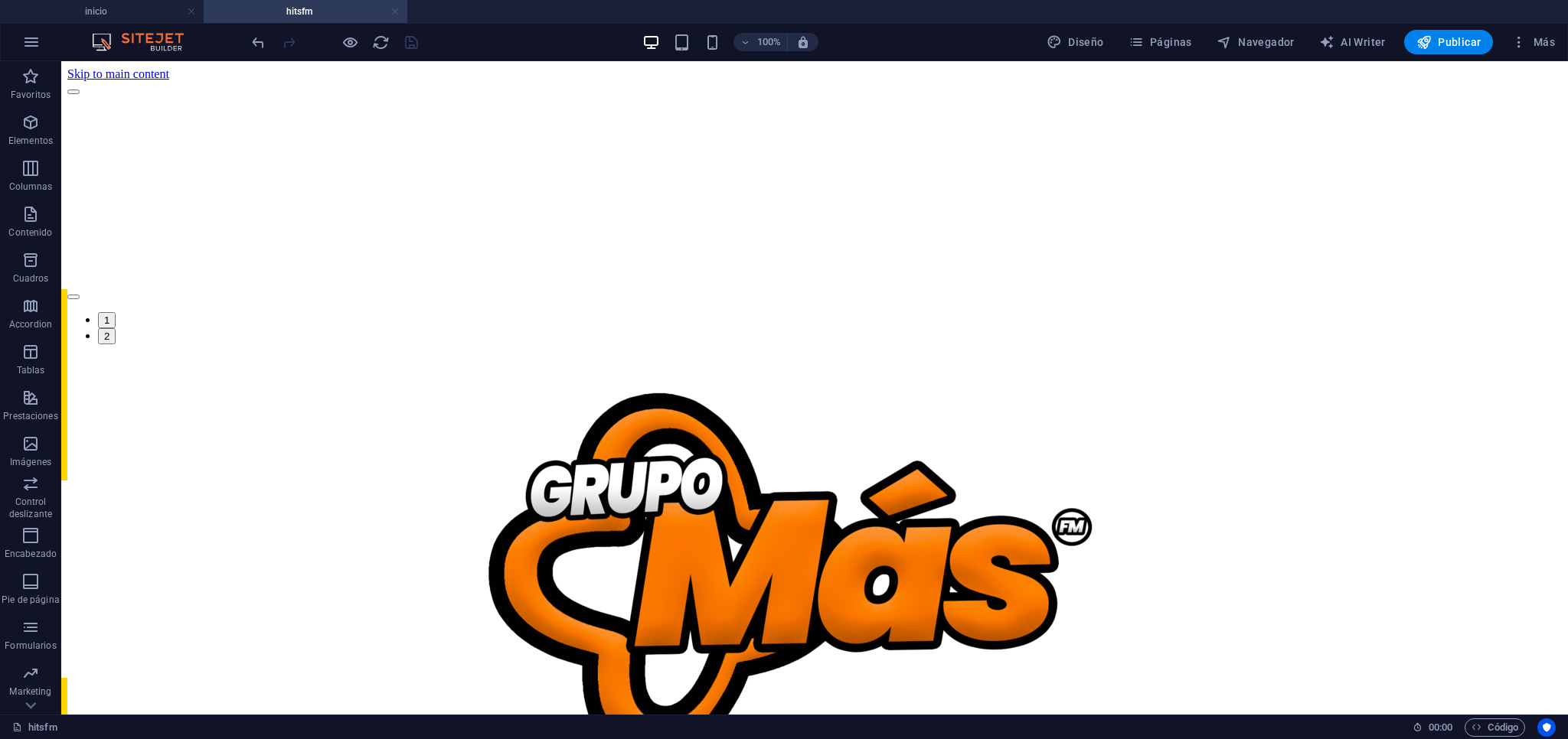
drag, startPoint x: 396, startPoint y: 12, endPoint x: 452, endPoint y: 154, distance: 152.6
click at [396, 12] on link at bounding box center [395, 11] width 10 height 14
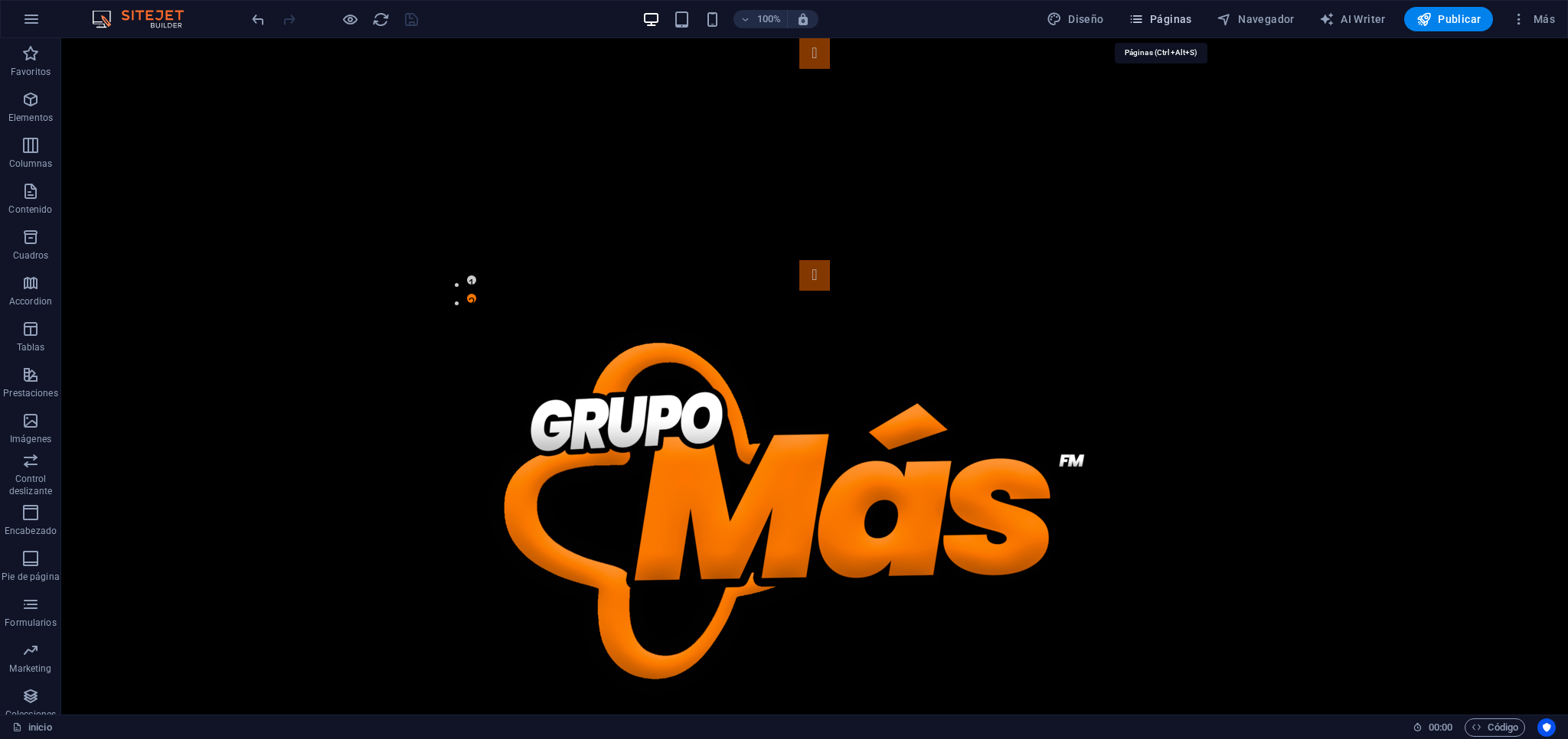
click at [1173, 21] on span "Páginas" at bounding box center [1159, 19] width 64 height 15
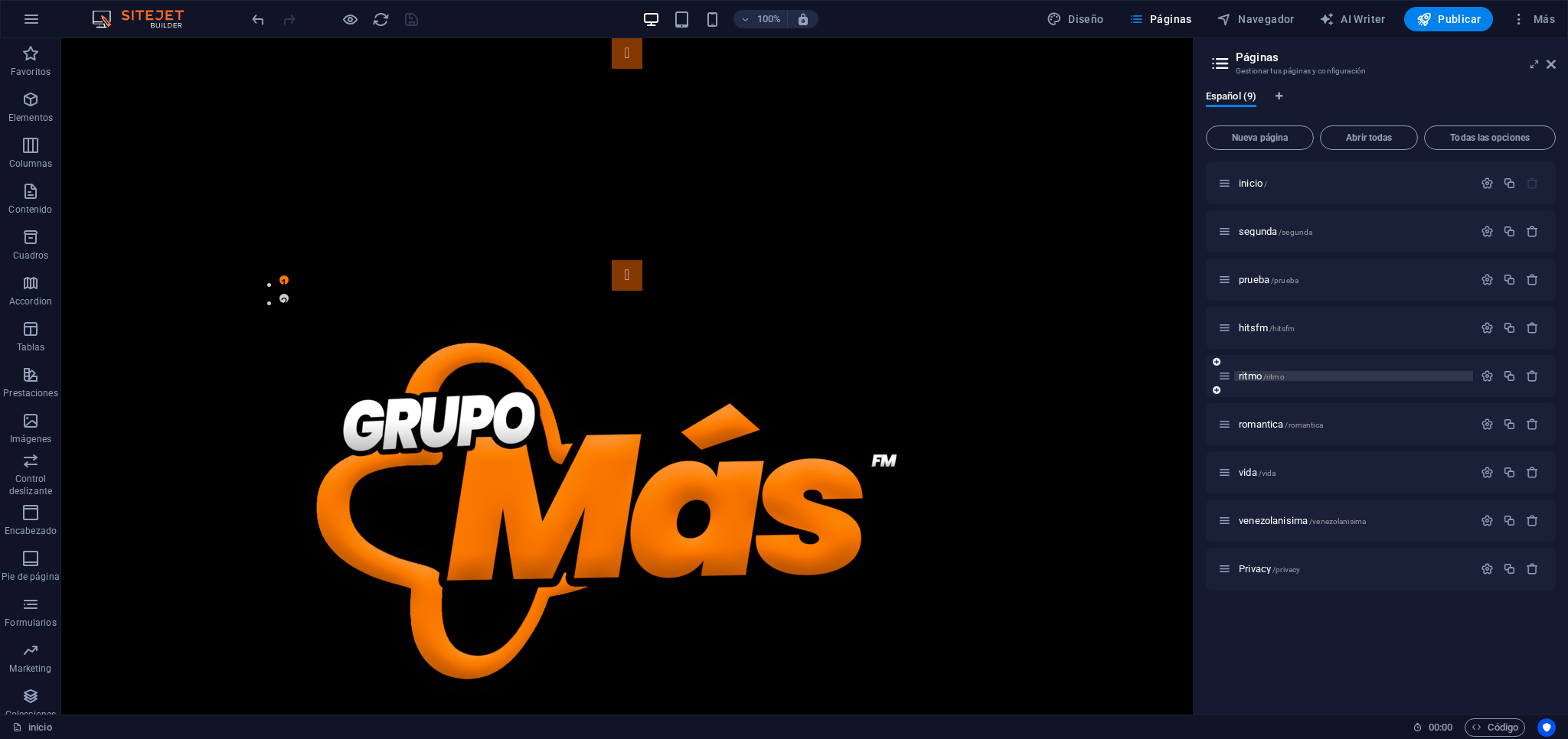
click at [1334, 376] on p "ritmo /ritmo" at bounding box center [1353, 376] width 230 height 10
click at [1334, 376] on div "ritmo /ritmo" at bounding box center [1380, 376] width 350 height 42
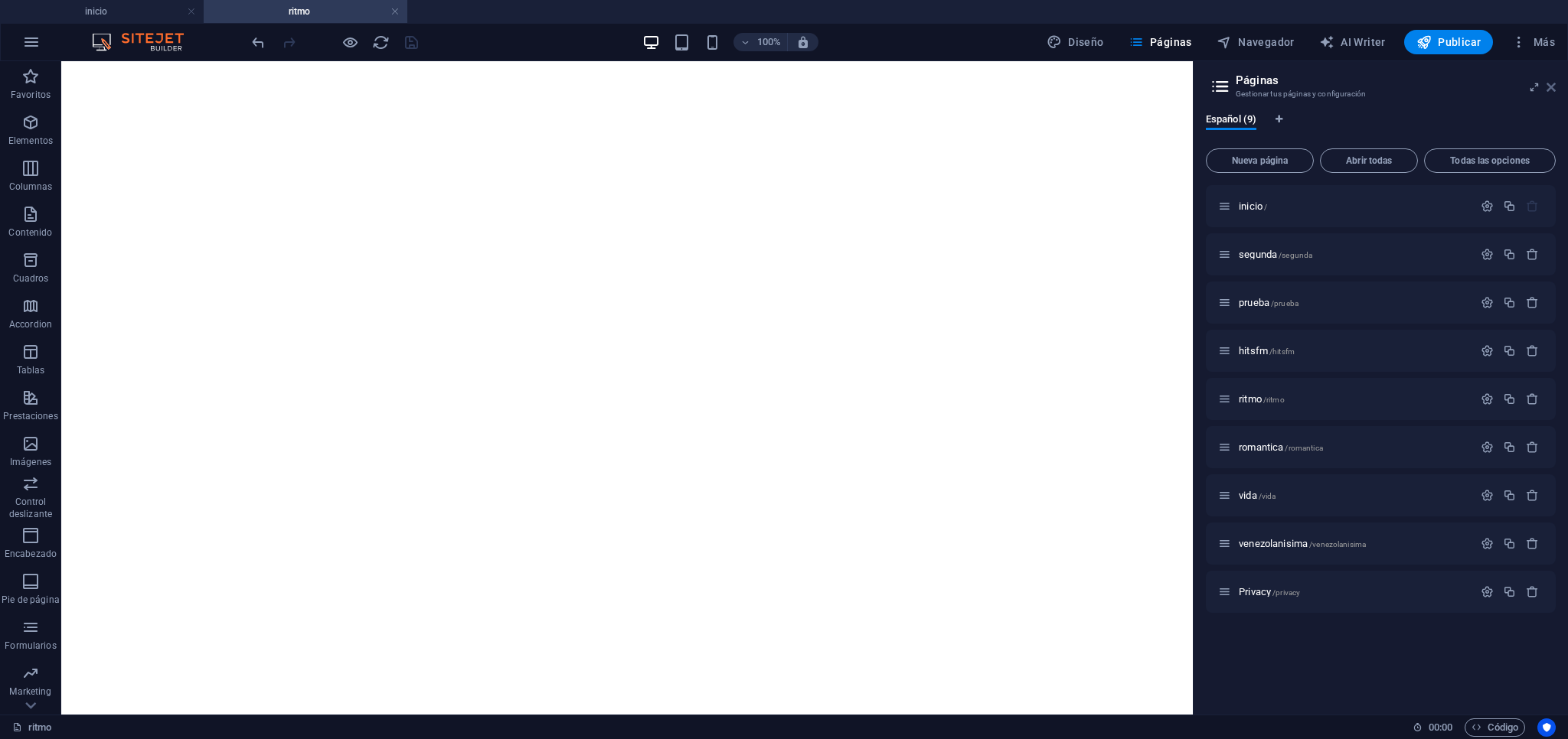
click at [1549, 88] on icon at bounding box center [1551, 87] width 10 height 12
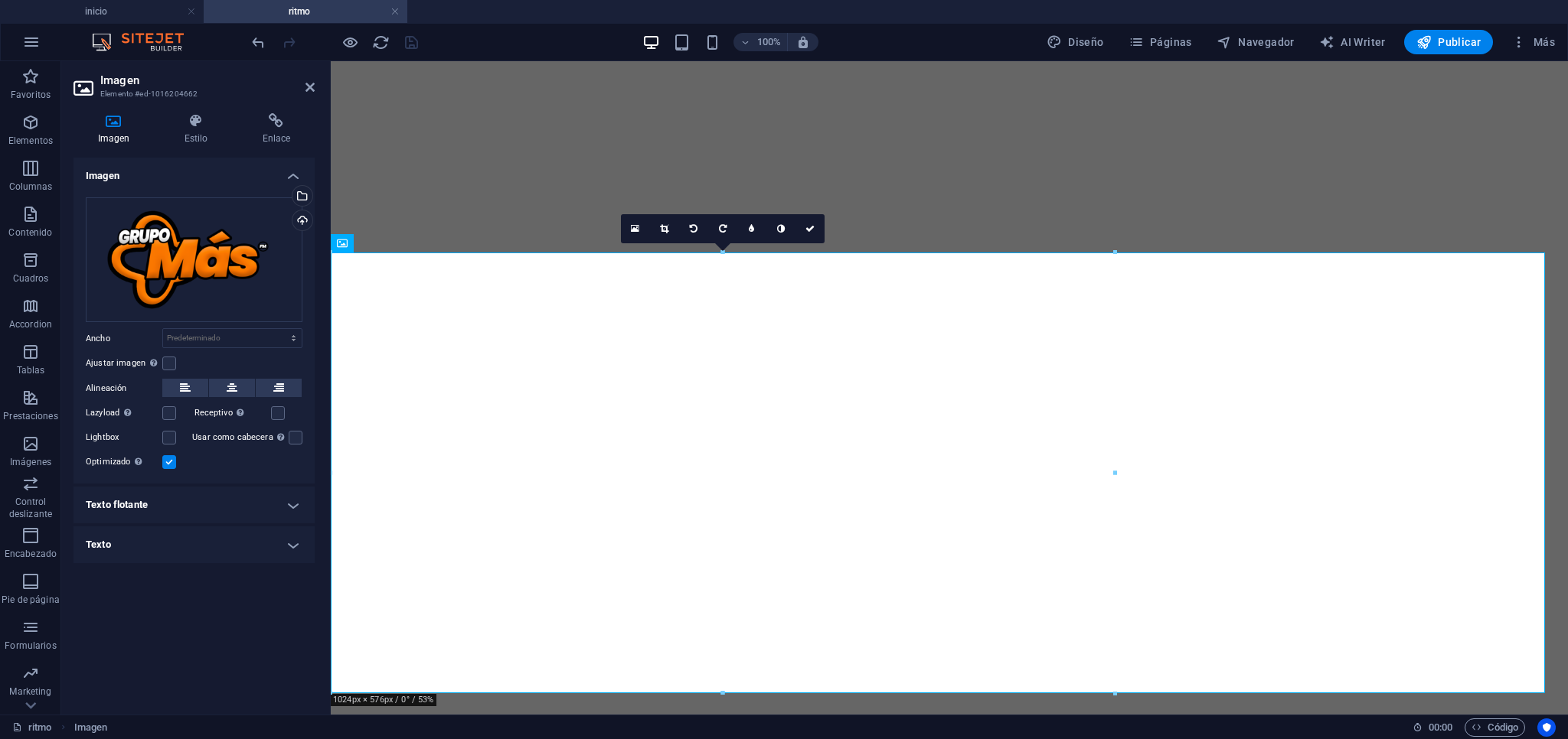
click at [227, 384] on icon at bounding box center [231, 388] width 10 height 18
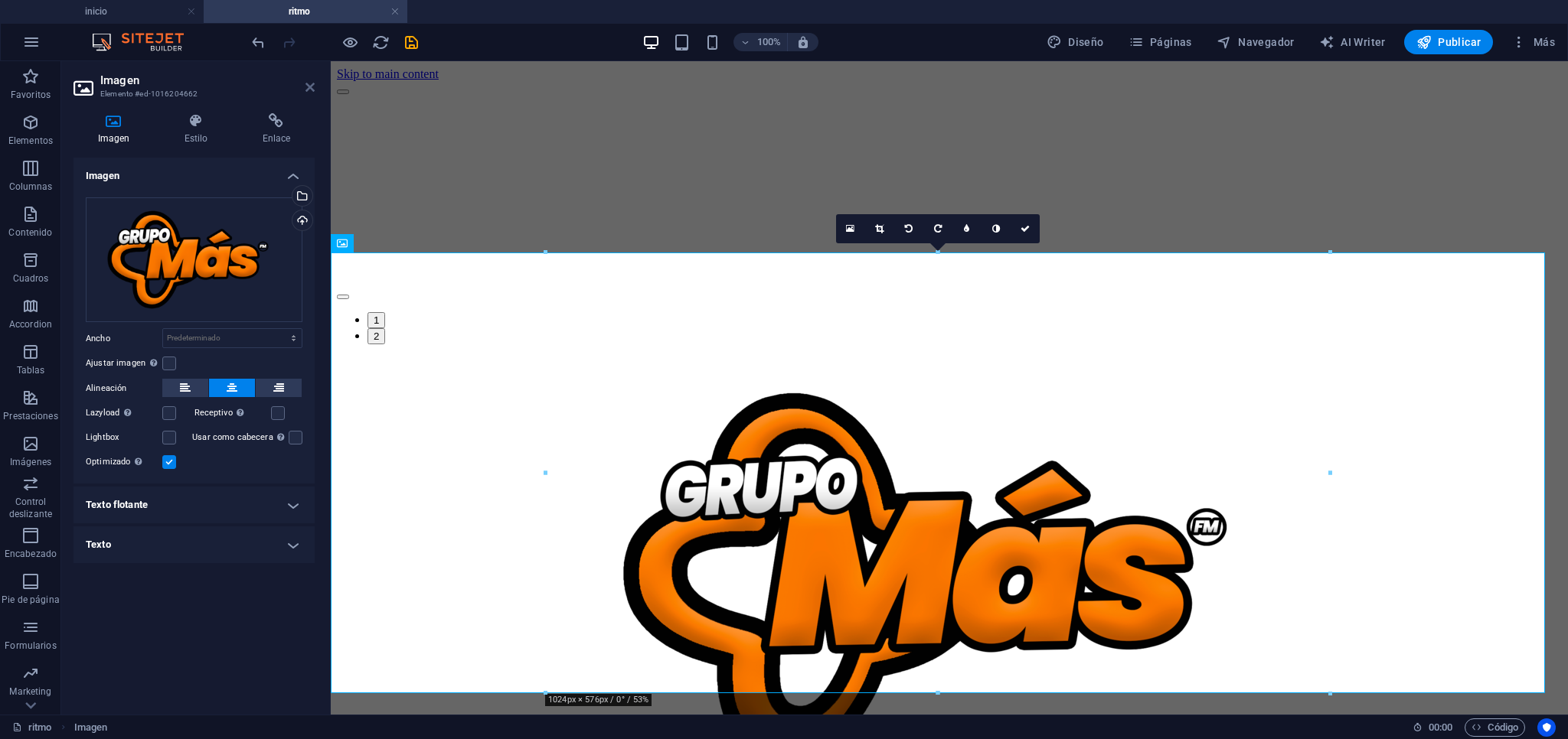
drag, startPoint x: 305, startPoint y: 89, endPoint x: 244, endPoint y: 35, distance: 81.5
click at [306, 89] on icon at bounding box center [311, 87] width 10 height 12
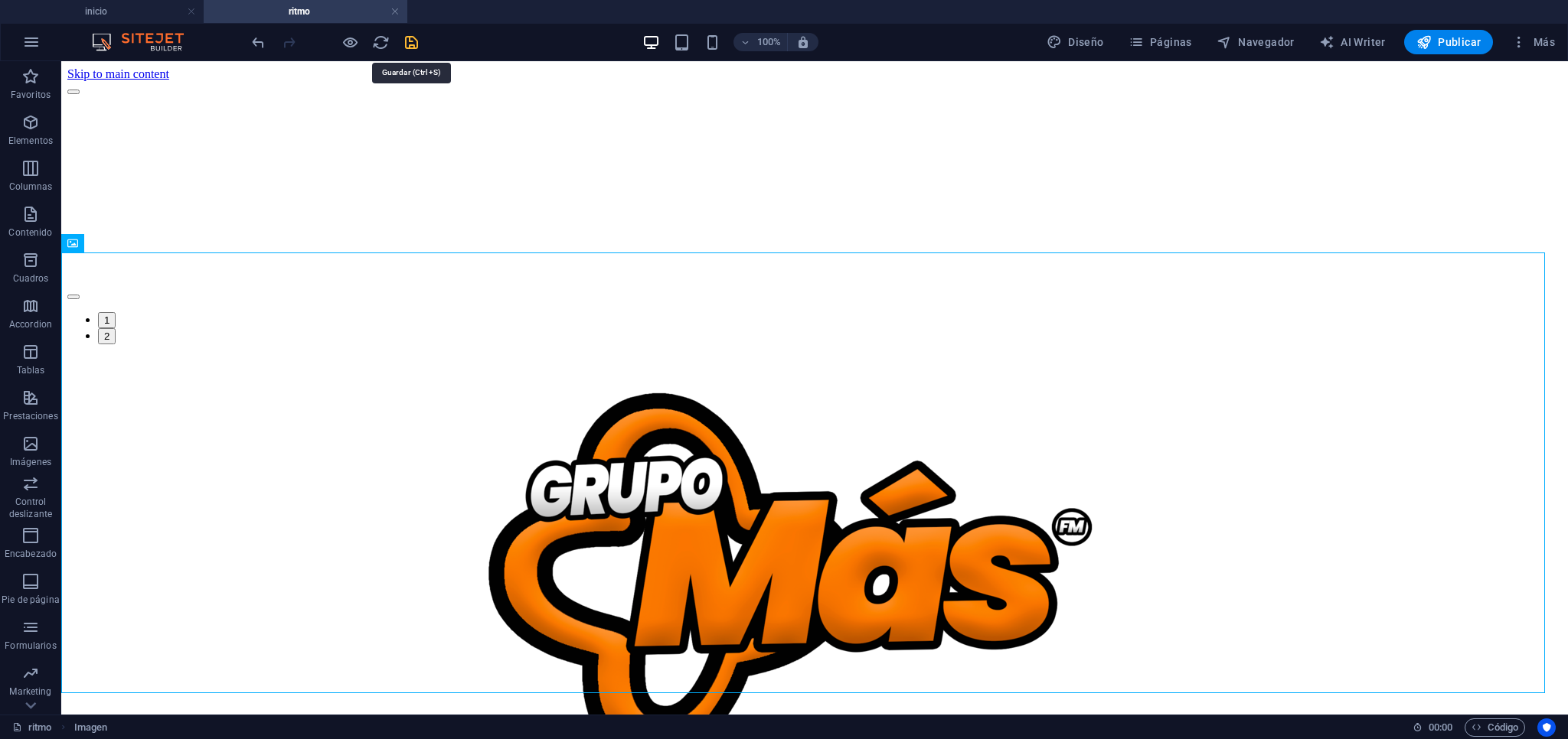
click at [409, 43] on icon "save" at bounding box center [412, 42] width 17 height 17
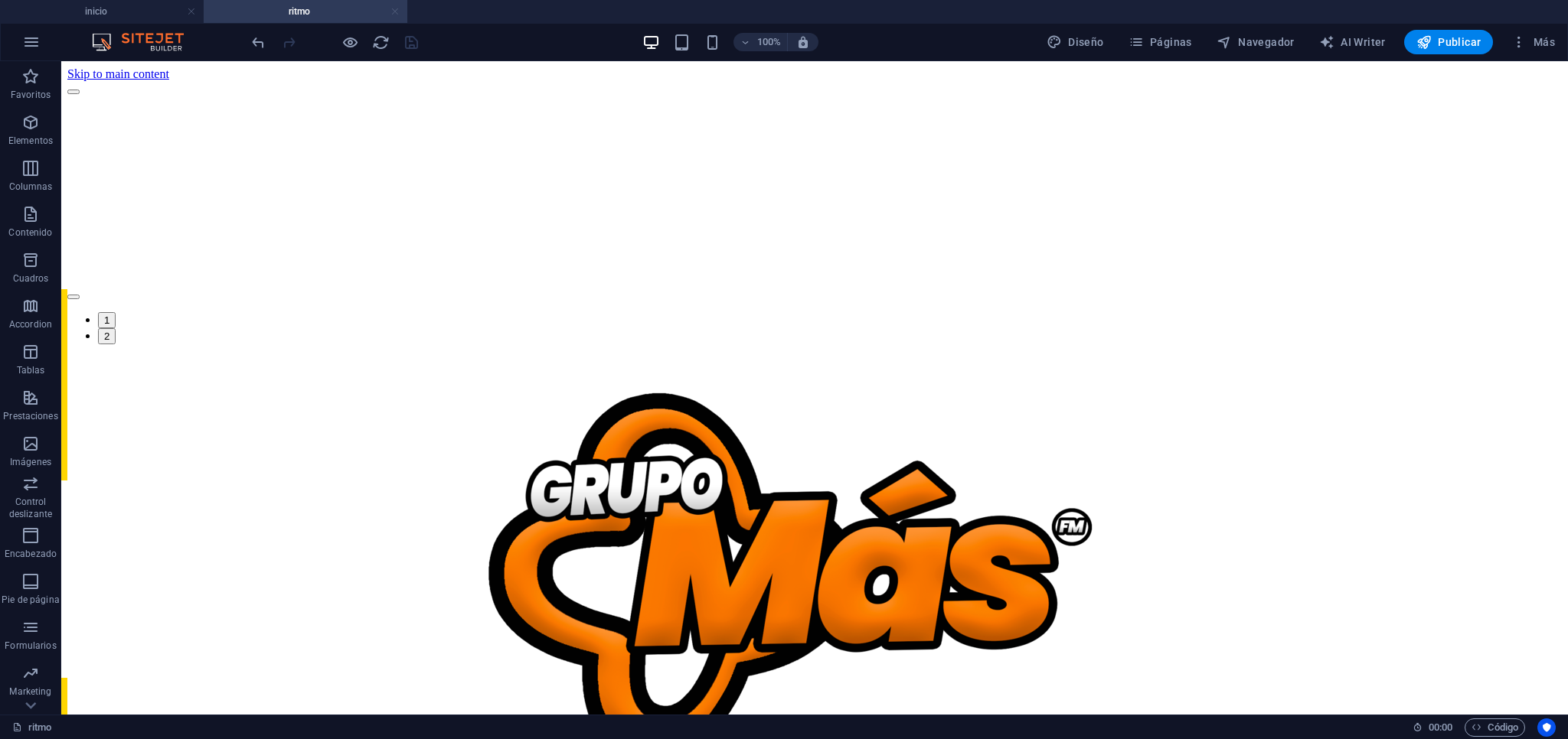
drag, startPoint x: 392, startPoint y: 12, endPoint x: 509, endPoint y: 154, distance: 184.0
click at [392, 12] on link at bounding box center [395, 11] width 10 height 14
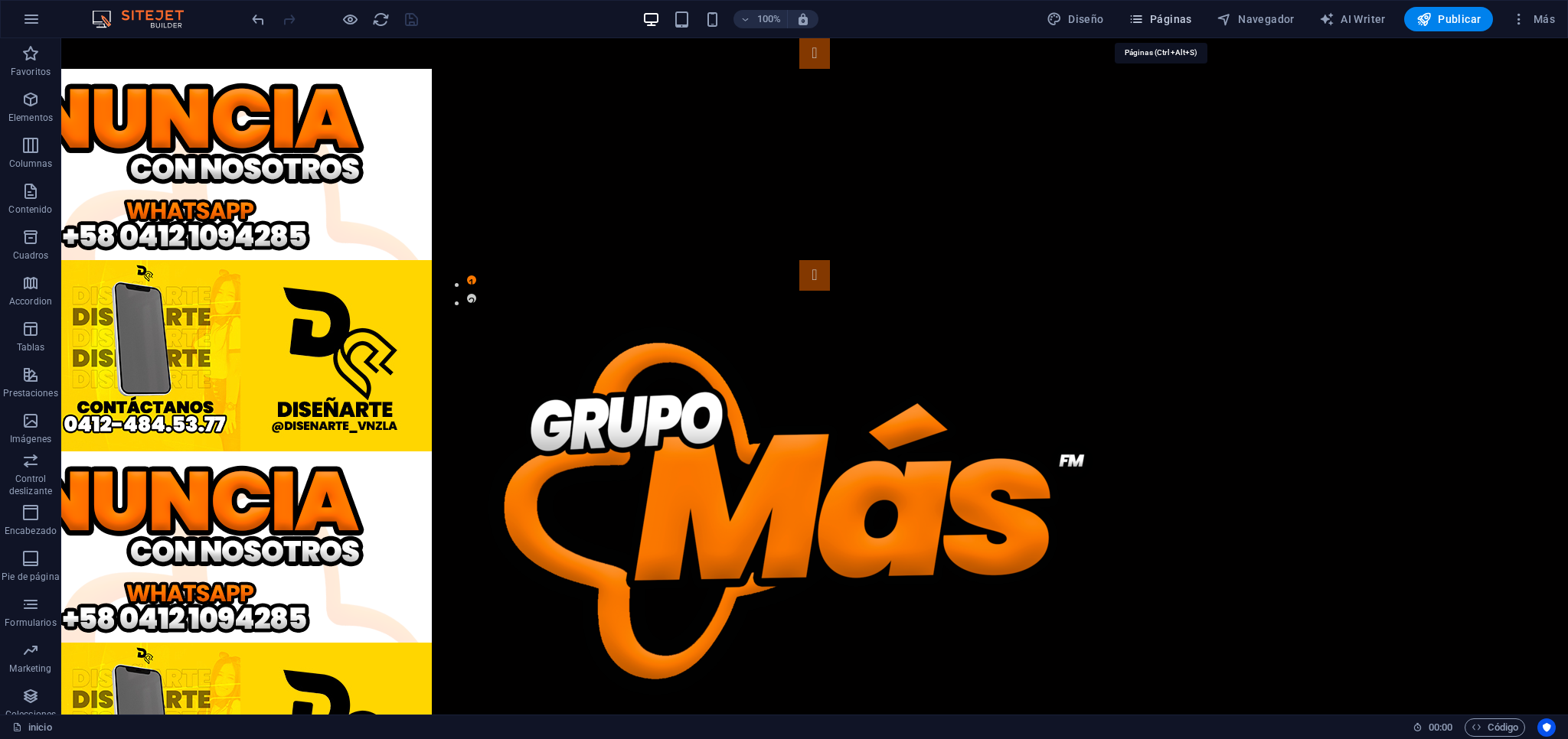
click at [1163, 25] on span "Páginas" at bounding box center [1159, 19] width 64 height 15
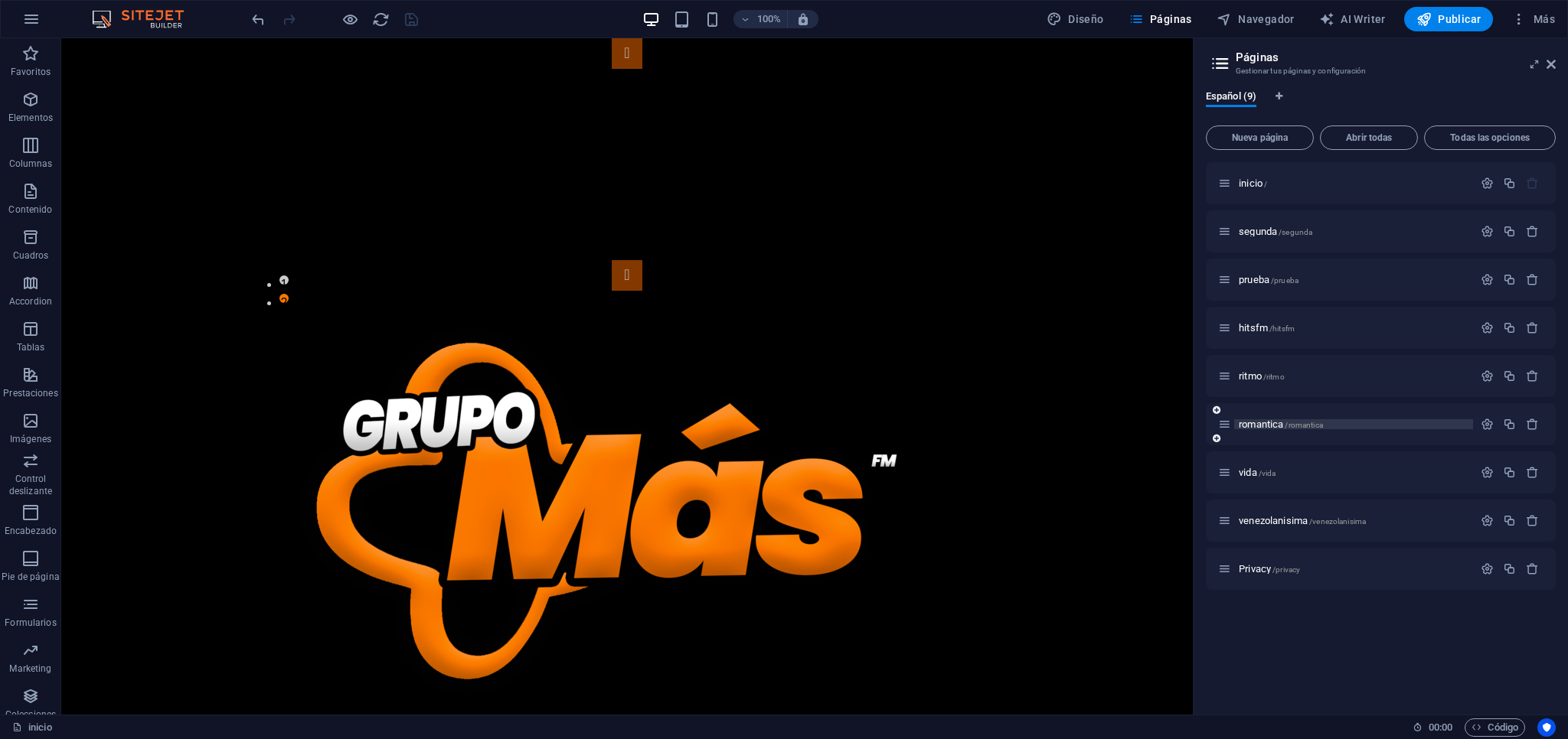
click at [1390, 424] on p "romantica /romantica" at bounding box center [1353, 424] width 230 height 10
click at [1390, 424] on div "romantica /romantica" at bounding box center [1380, 424] width 350 height 42
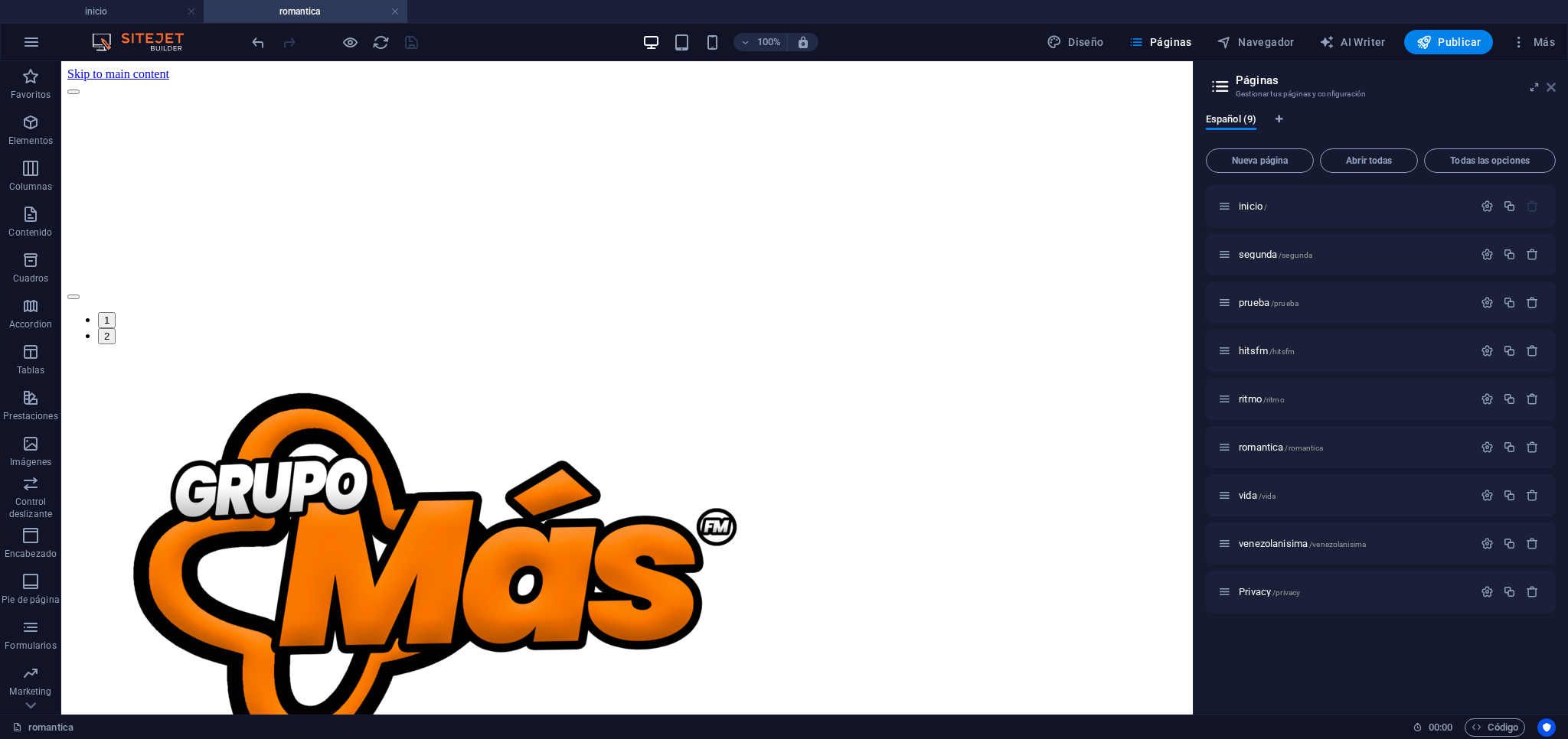
click at [1548, 89] on icon at bounding box center [1551, 87] width 10 height 12
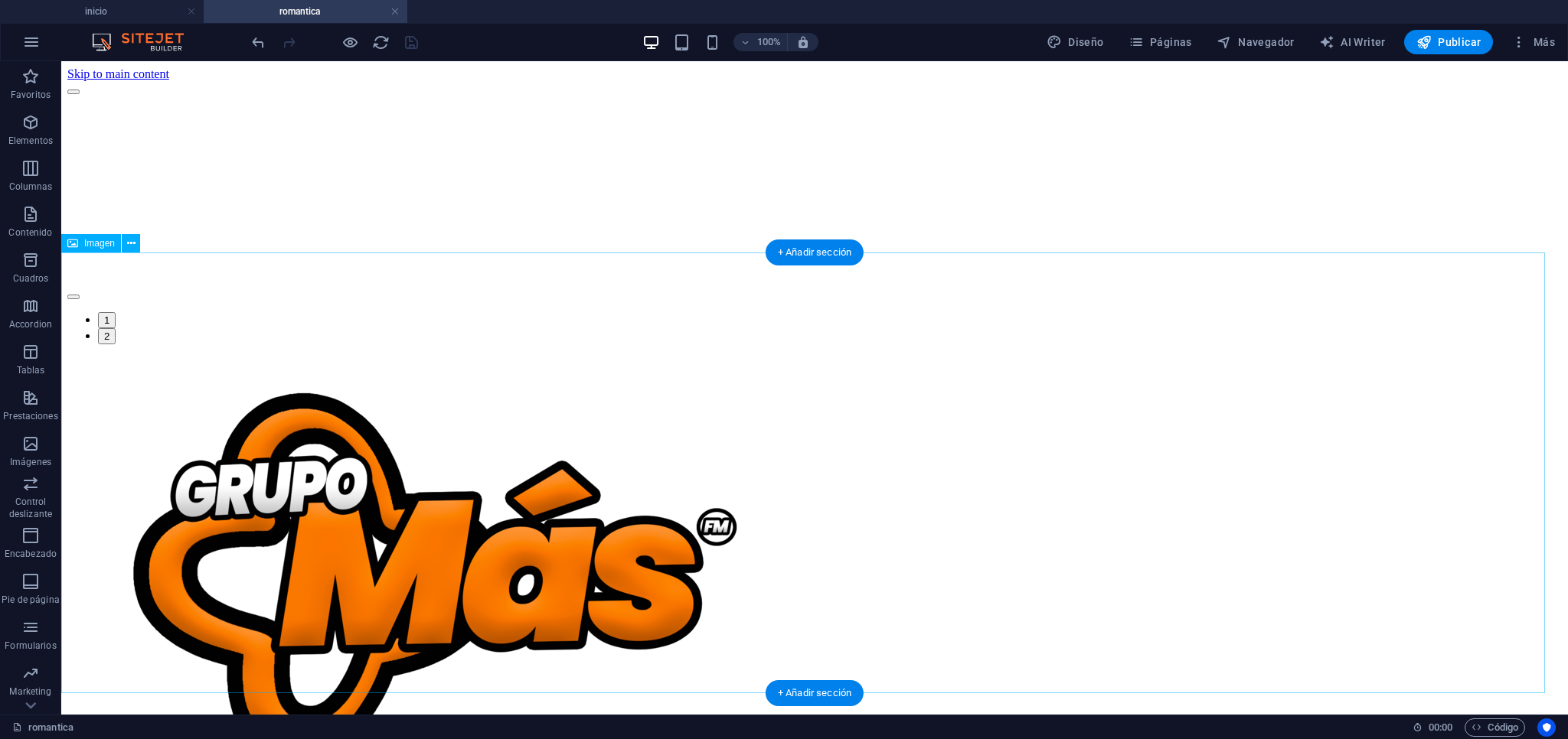
click at [456, 429] on figure at bounding box center [814, 578] width 1494 height 444
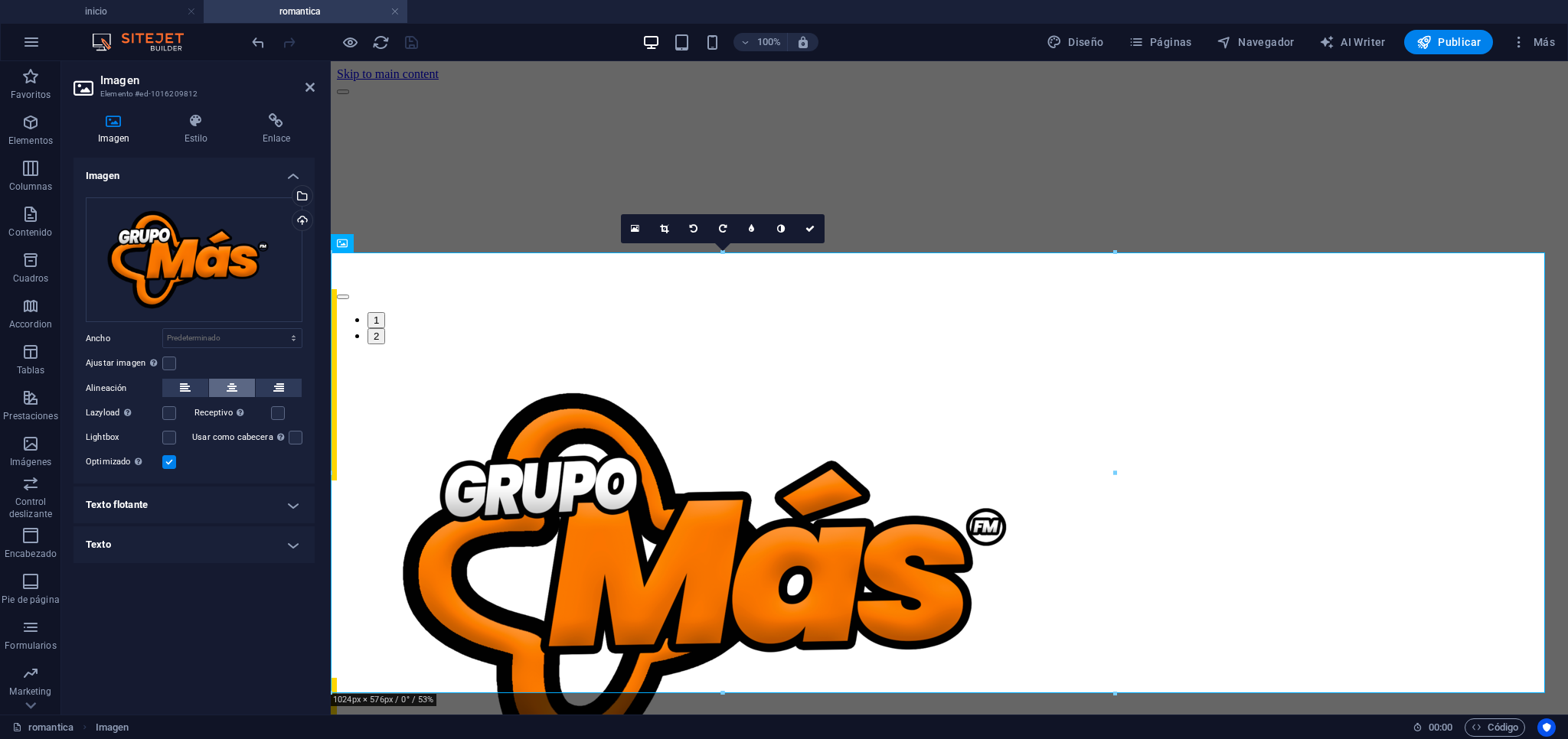
click at [231, 390] on icon at bounding box center [231, 388] width 10 height 18
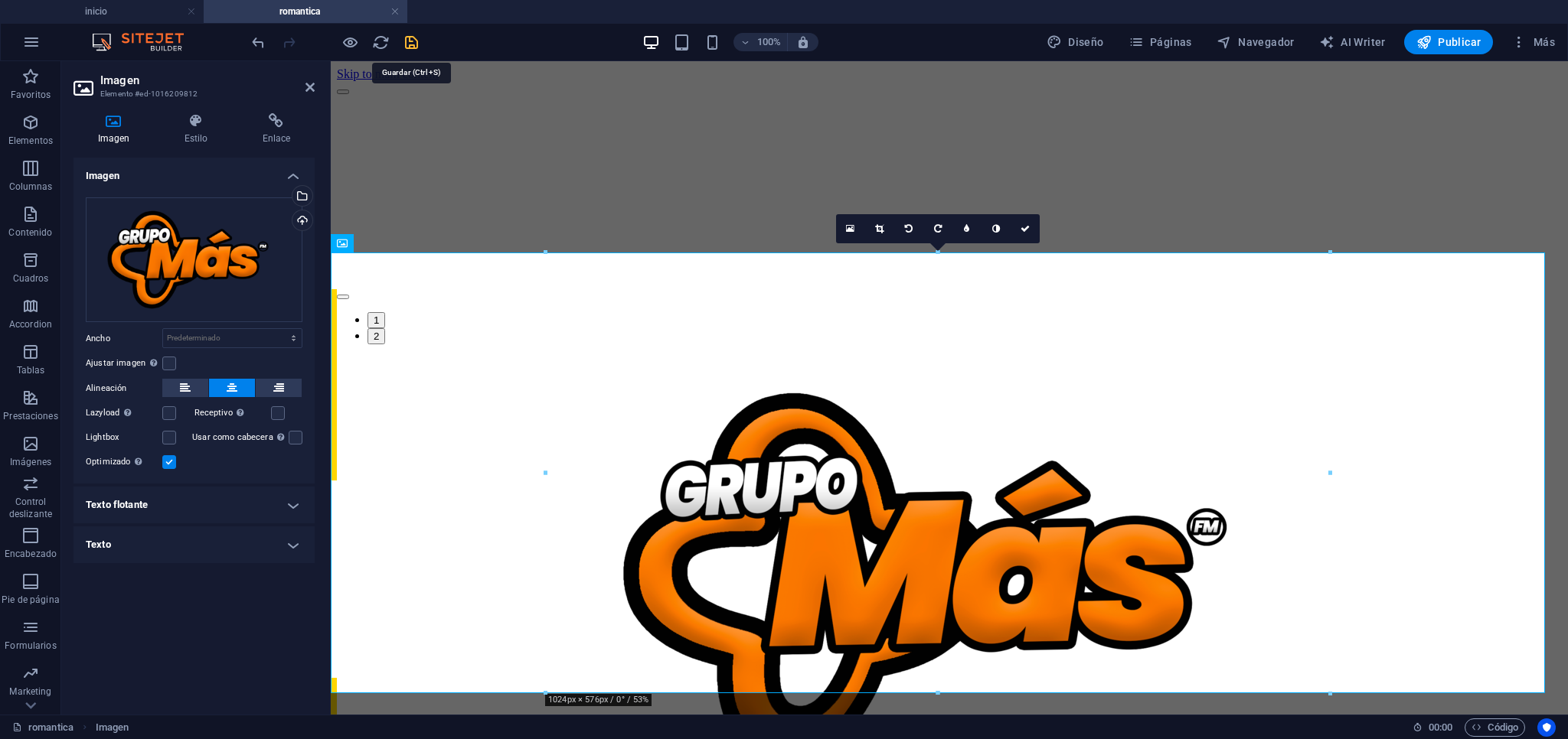
click at [411, 45] on icon "save" at bounding box center [412, 42] width 17 height 17
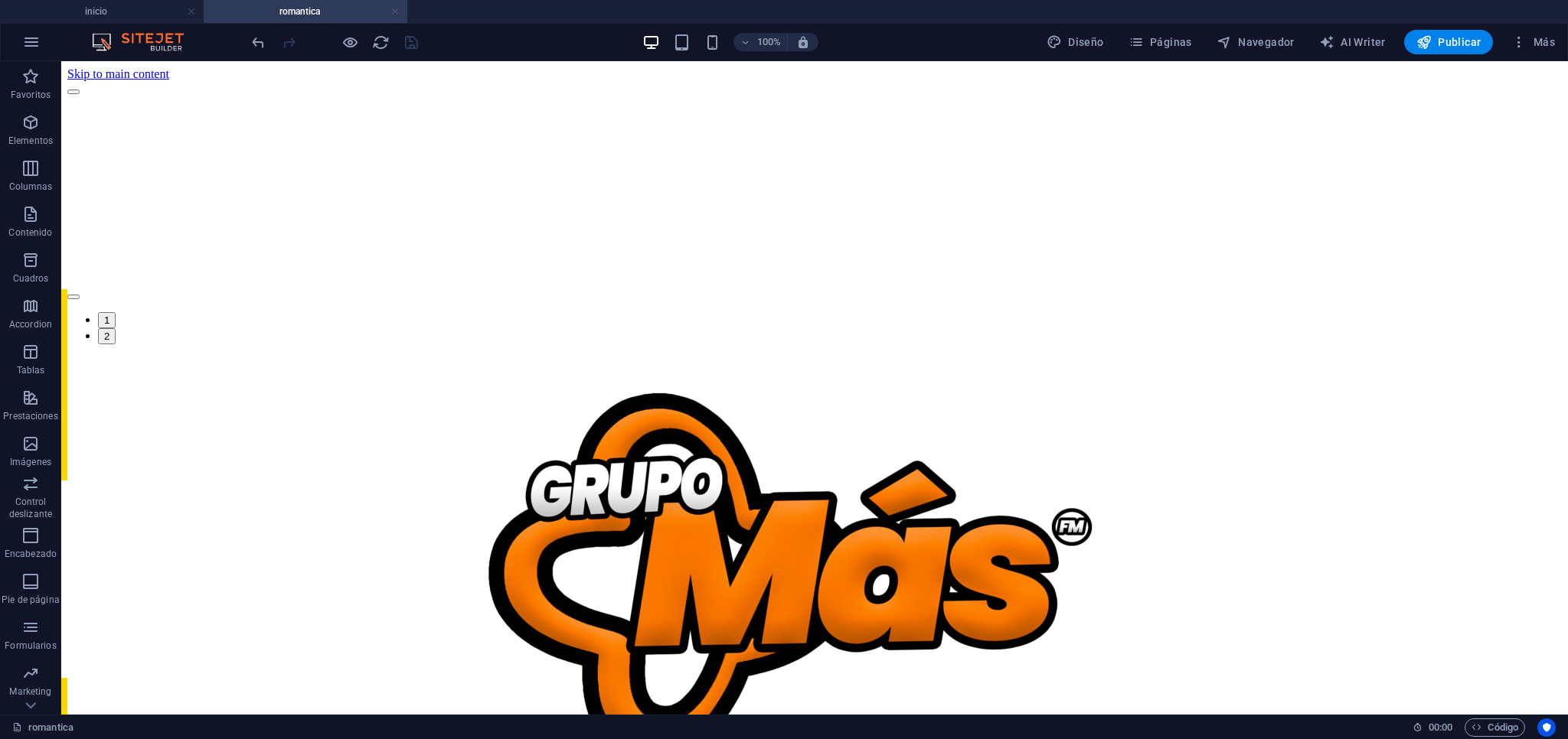
drag, startPoint x: 395, startPoint y: 12, endPoint x: 502, endPoint y: 131, distance: 160.0
click at [395, 12] on link at bounding box center [395, 11] width 10 height 14
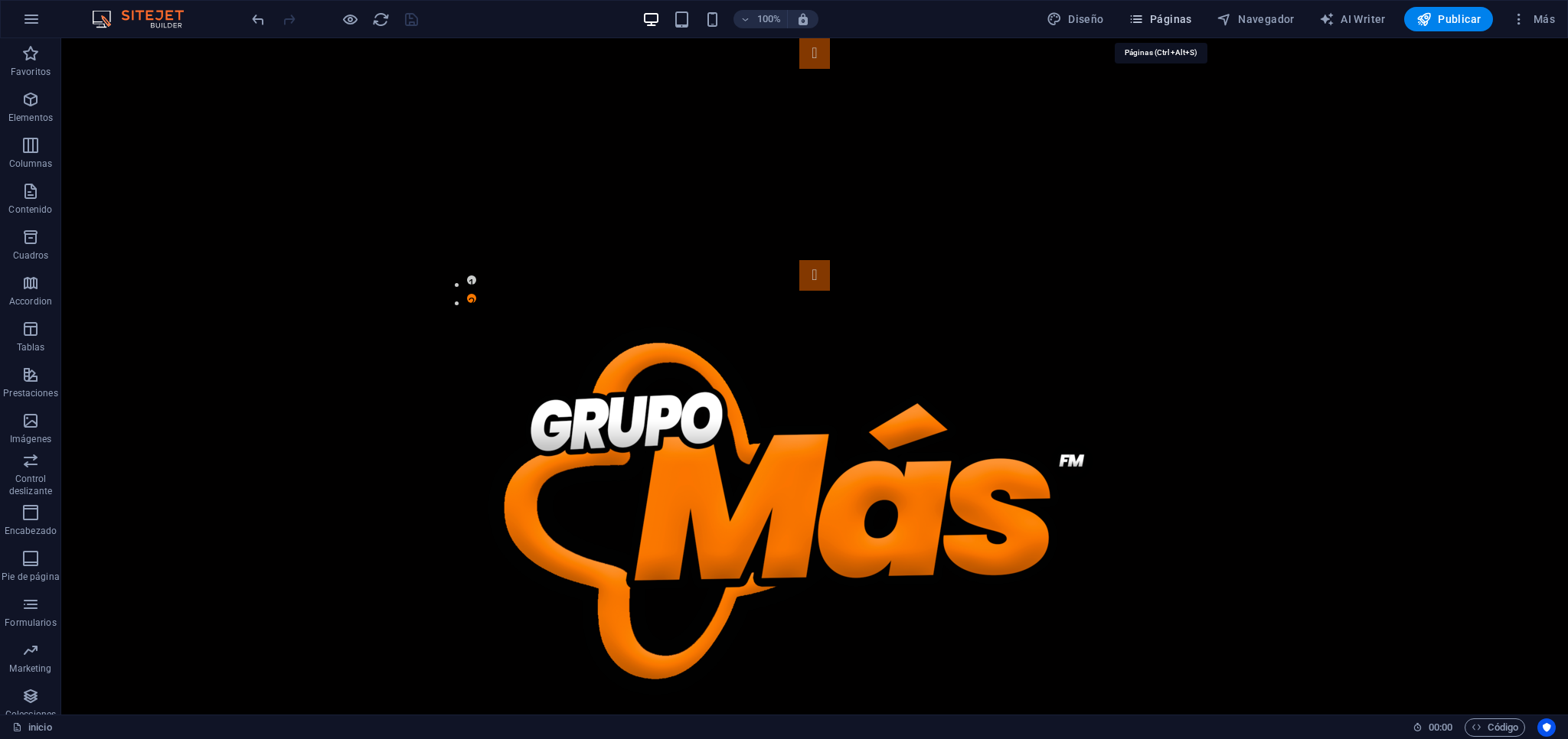
click at [1163, 25] on span "Páginas" at bounding box center [1159, 19] width 64 height 15
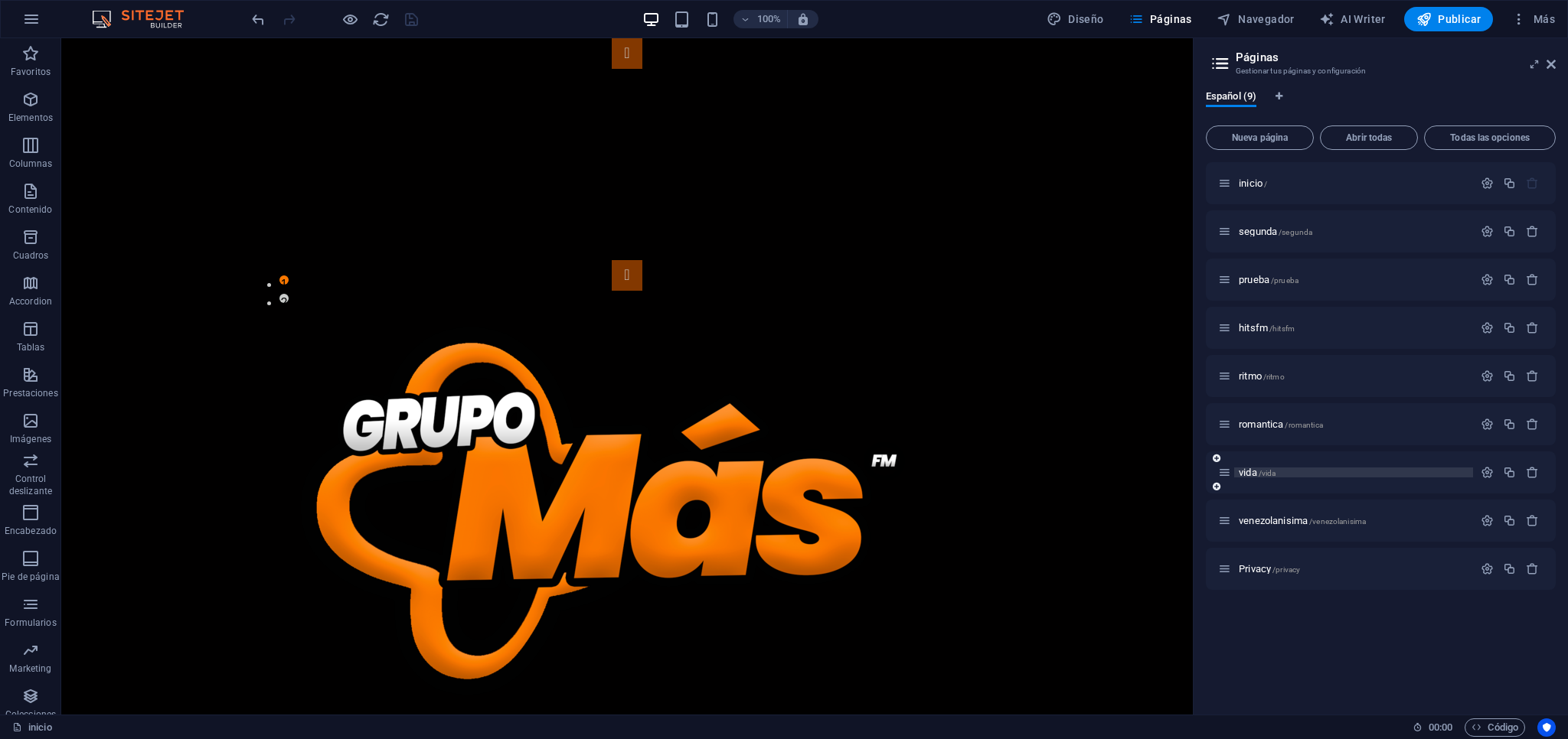
click at [1315, 474] on p "vida /vida" at bounding box center [1353, 472] width 230 height 10
click at [1315, 474] on div "vida /vida" at bounding box center [1380, 472] width 350 height 42
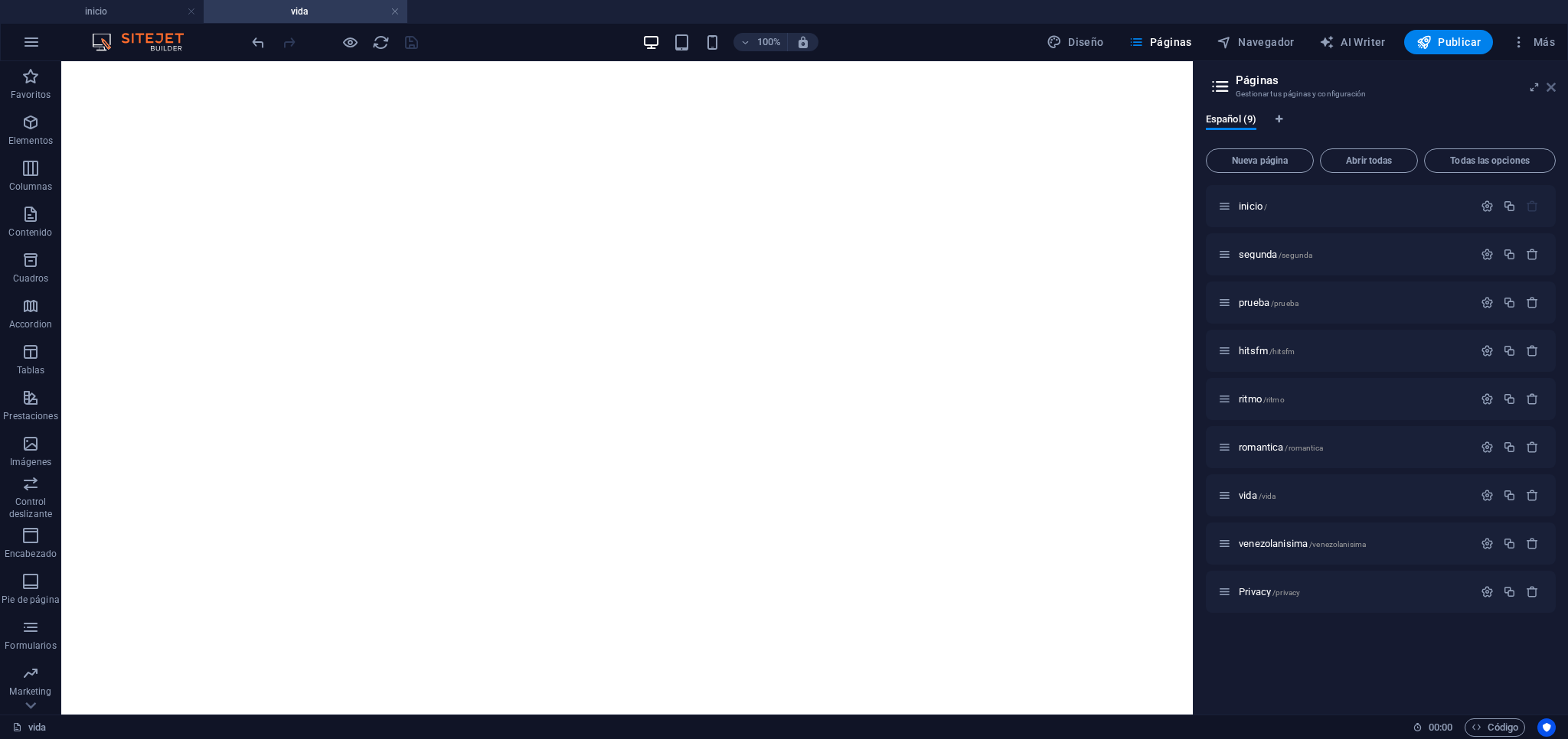
click at [1549, 90] on icon at bounding box center [1551, 87] width 10 height 12
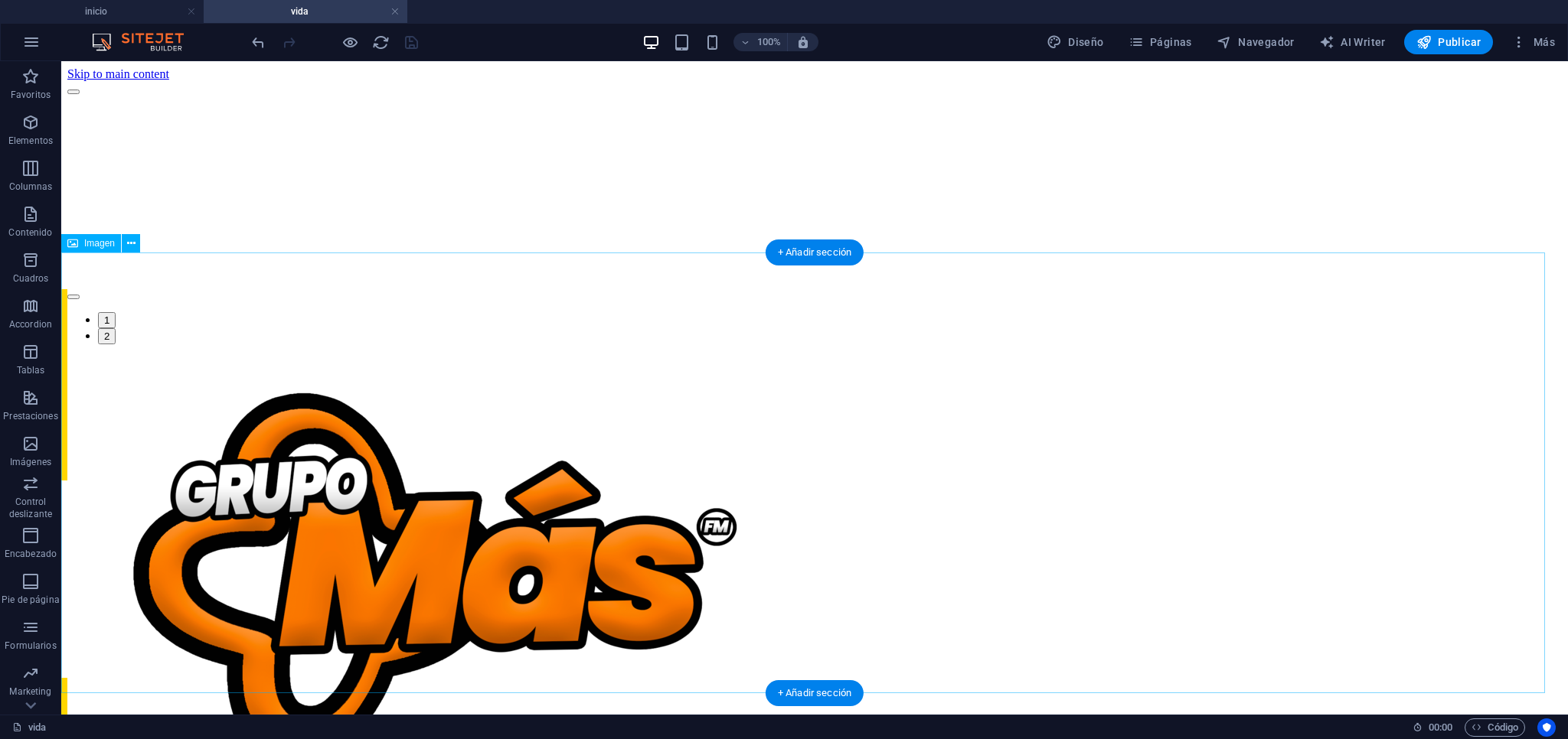
click at [456, 500] on figure at bounding box center [814, 578] width 1494 height 444
drag, startPoint x: 456, startPoint y: 500, endPoint x: 290, endPoint y: 449, distance: 173.7
click at [456, 500] on figure at bounding box center [814, 578] width 1494 height 444
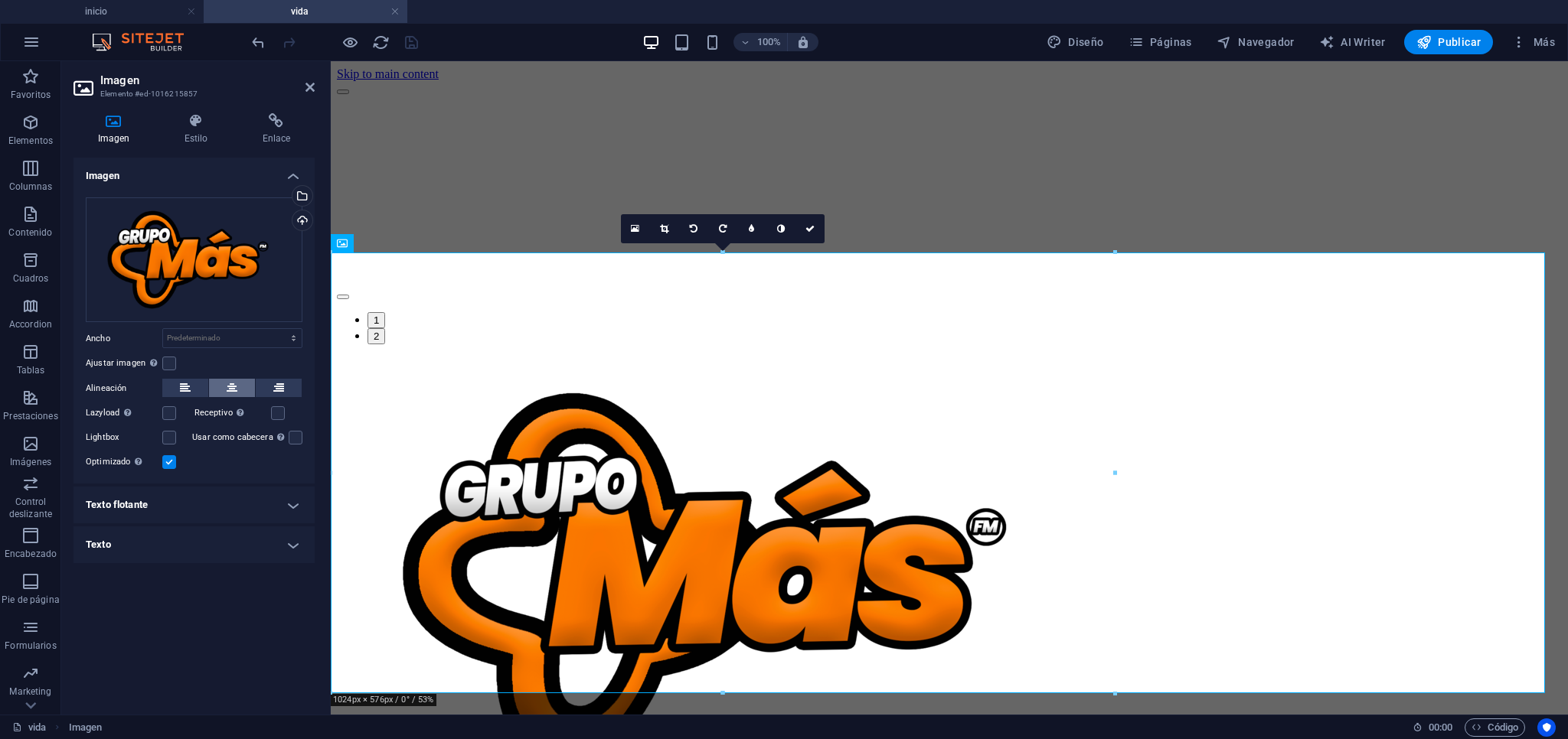
click at [228, 388] on icon at bounding box center [231, 388] width 10 height 18
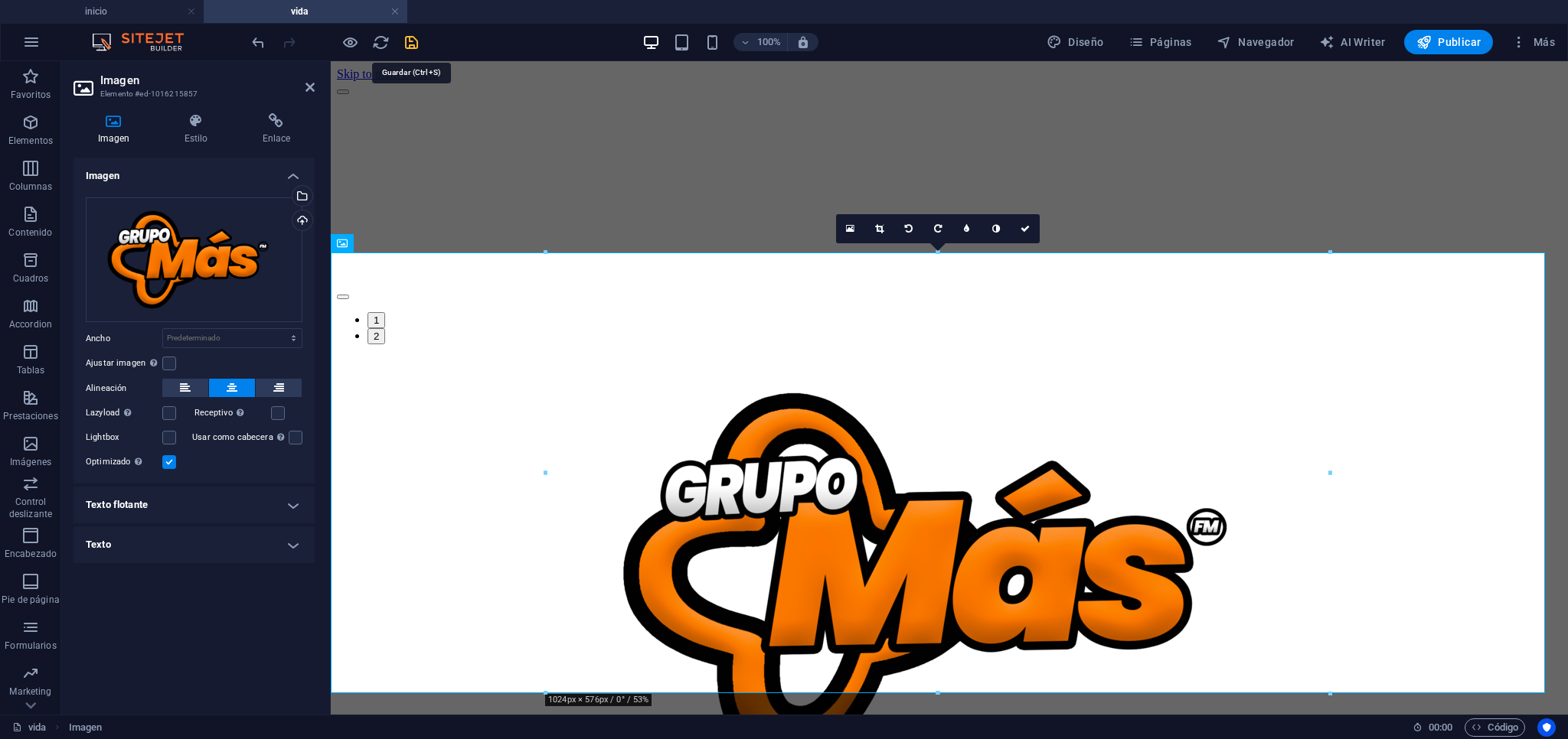
click at [412, 46] on icon "save" at bounding box center [412, 42] width 17 height 17
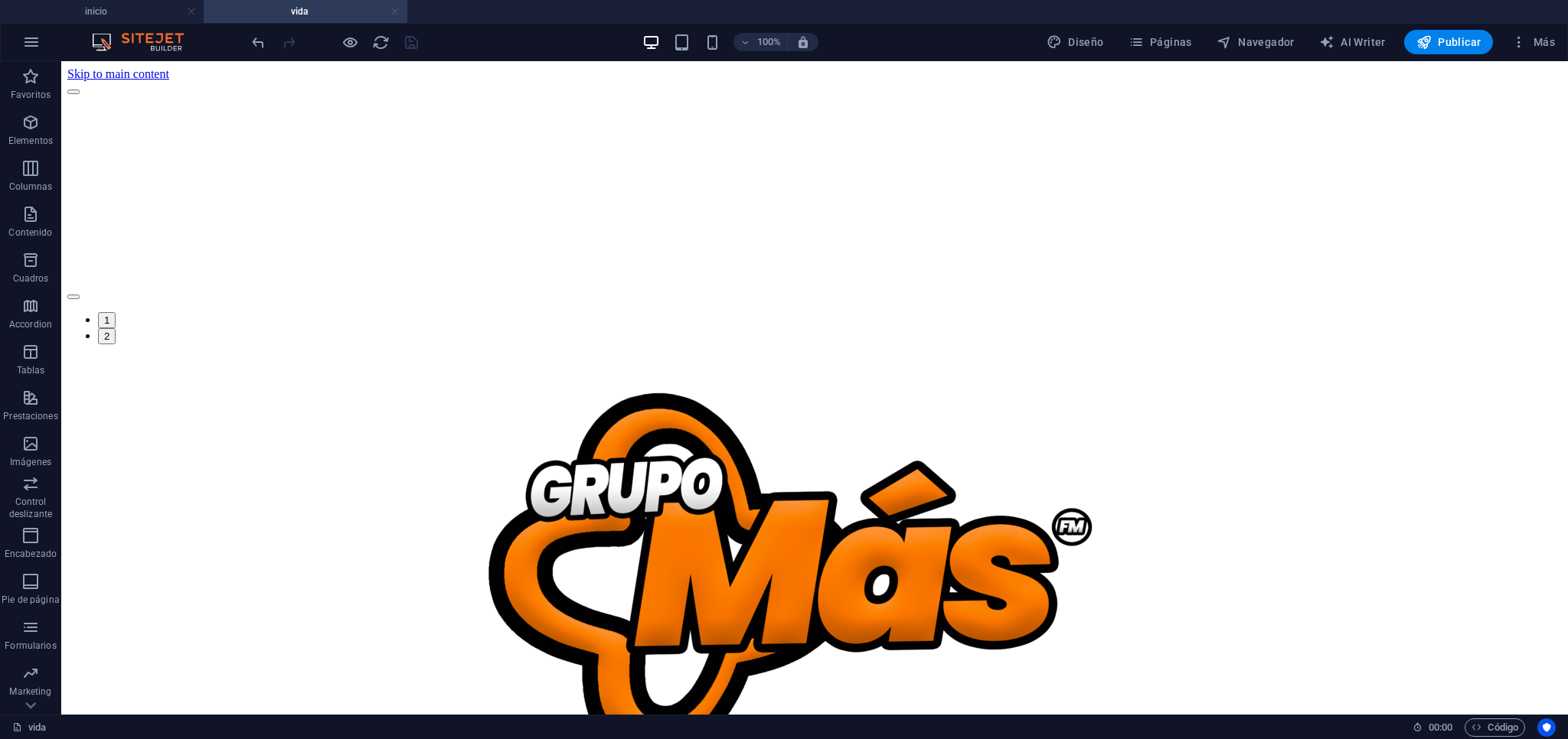
click at [395, 13] on link at bounding box center [395, 11] width 10 height 14
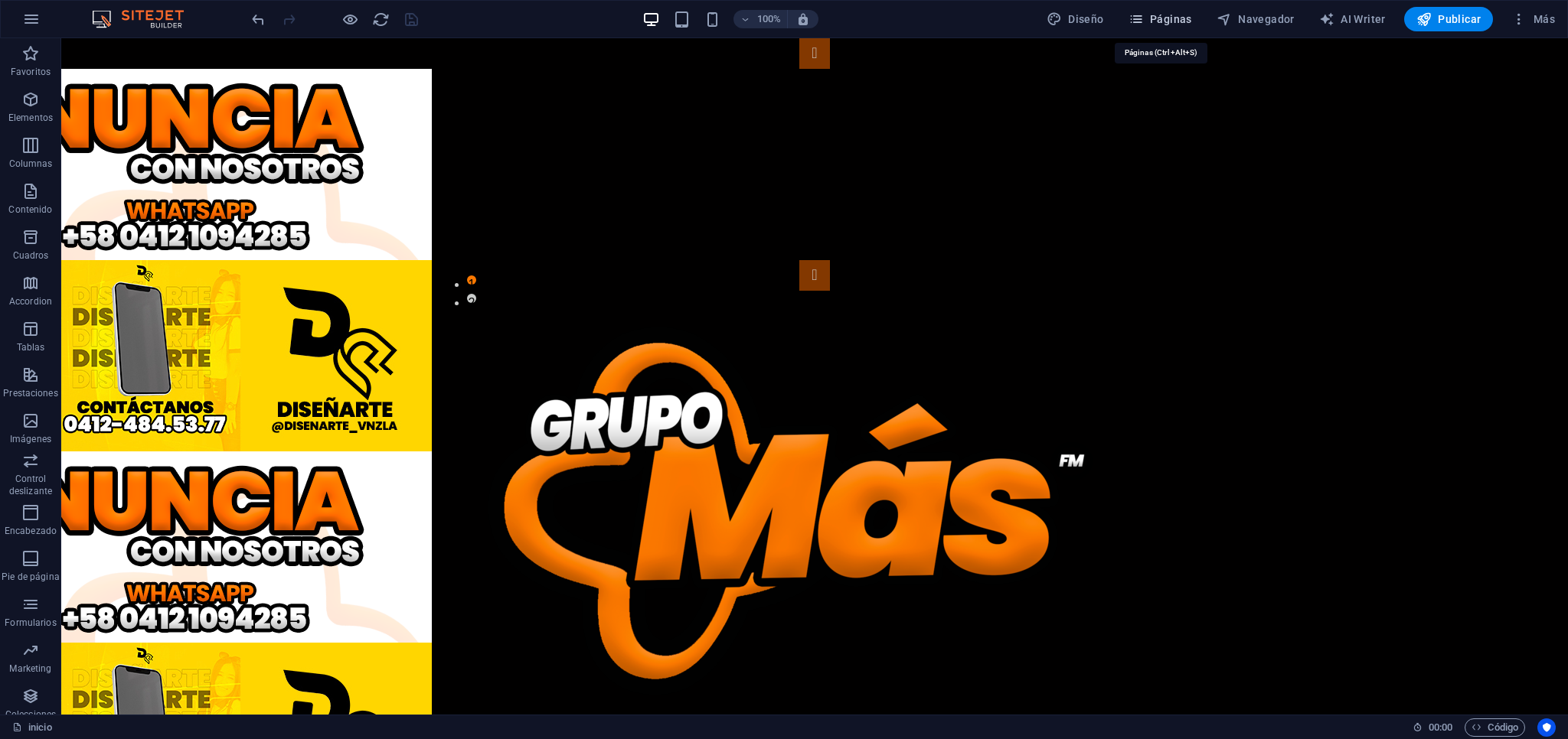
click at [1171, 23] on span "Páginas" at bounding box center [1159, 19] width 64 height 15
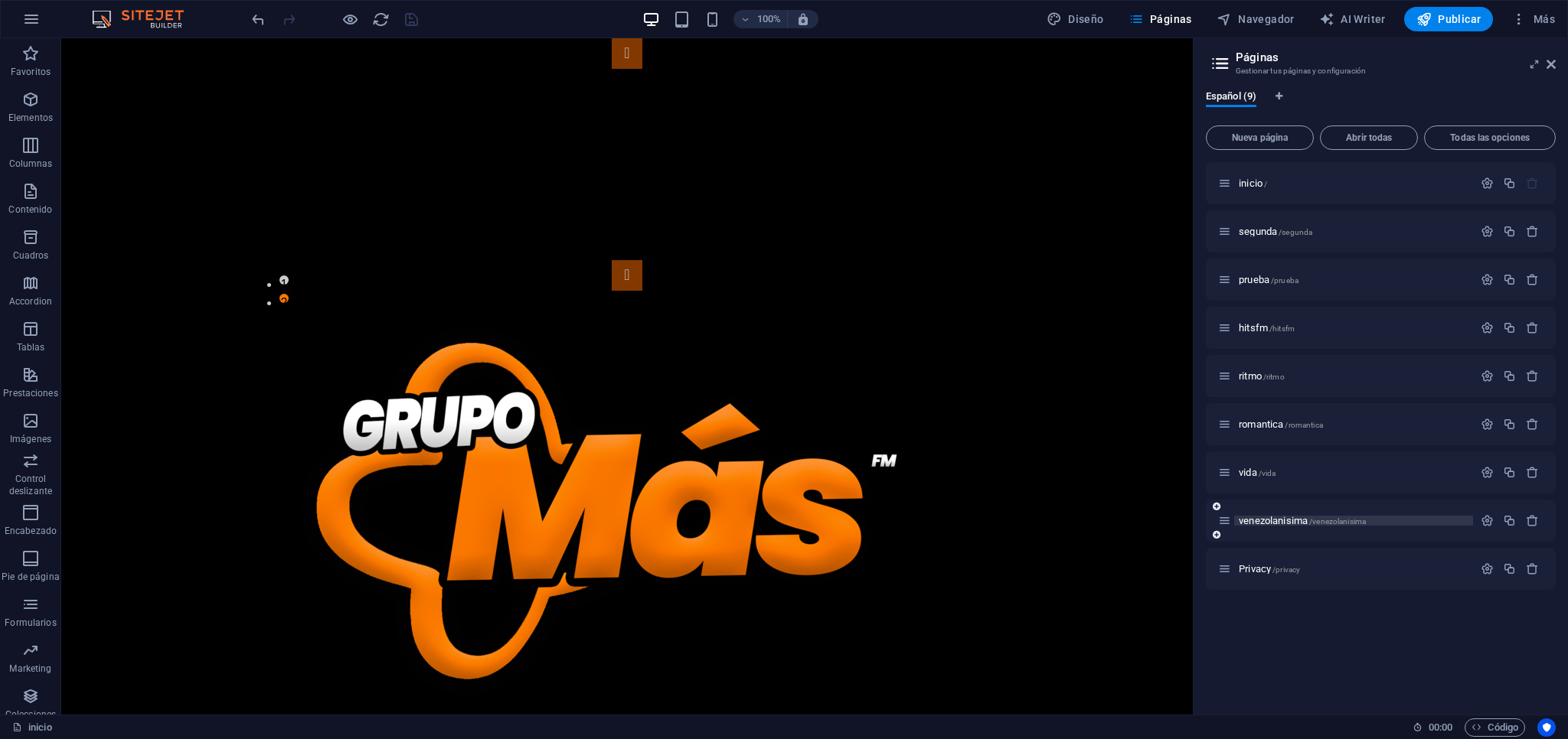
click at [1410, 520] on p "venezolanisima /venezolanisima" at bounding box center [1353, 521] width 230 height 10
click at [1410, 520] on div "venezolanisima /venezolanisima" at bounding box center [1380, 521] width 350 height 42
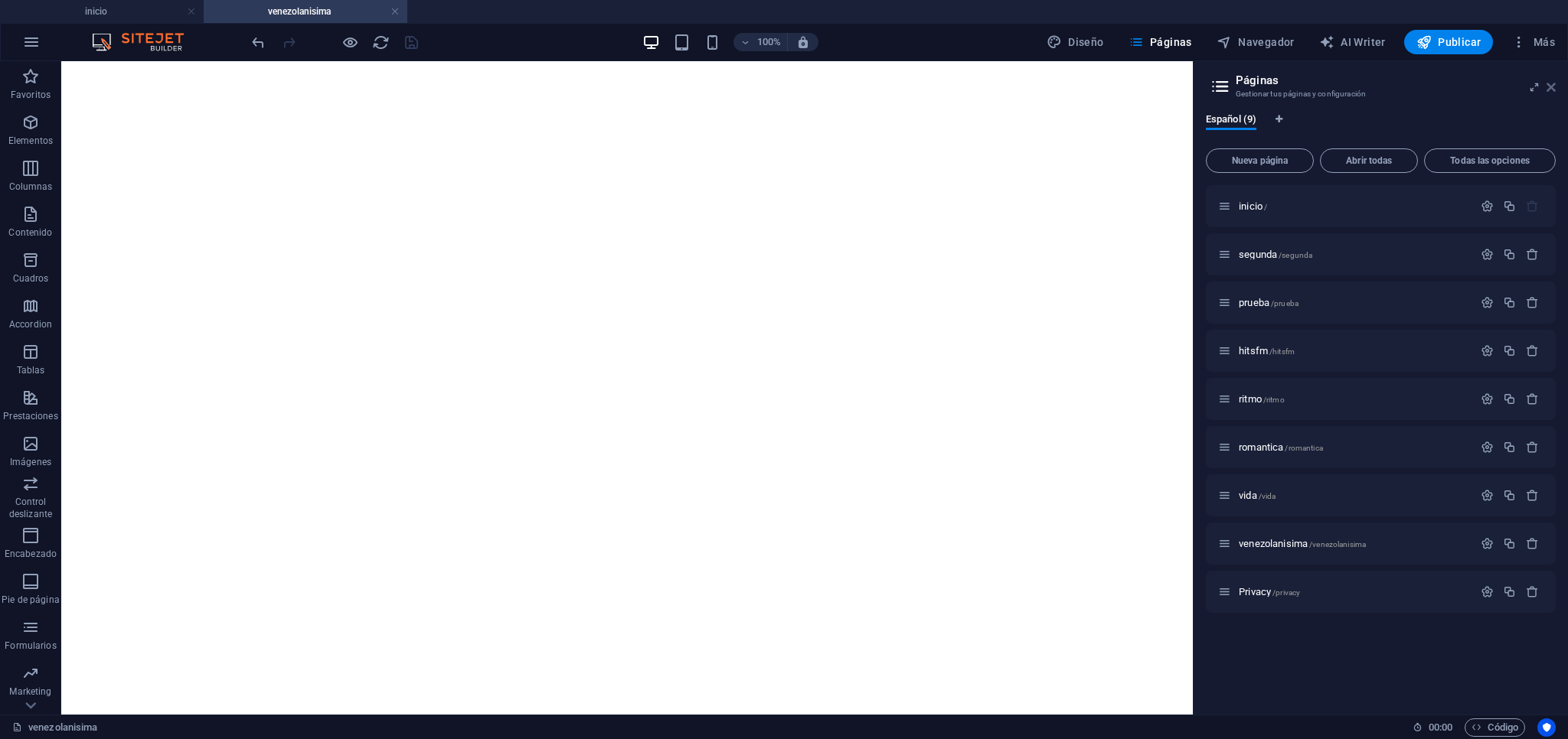
click at [1554, 89] on icon at bounding box center [1551, 87] width 10 height 12
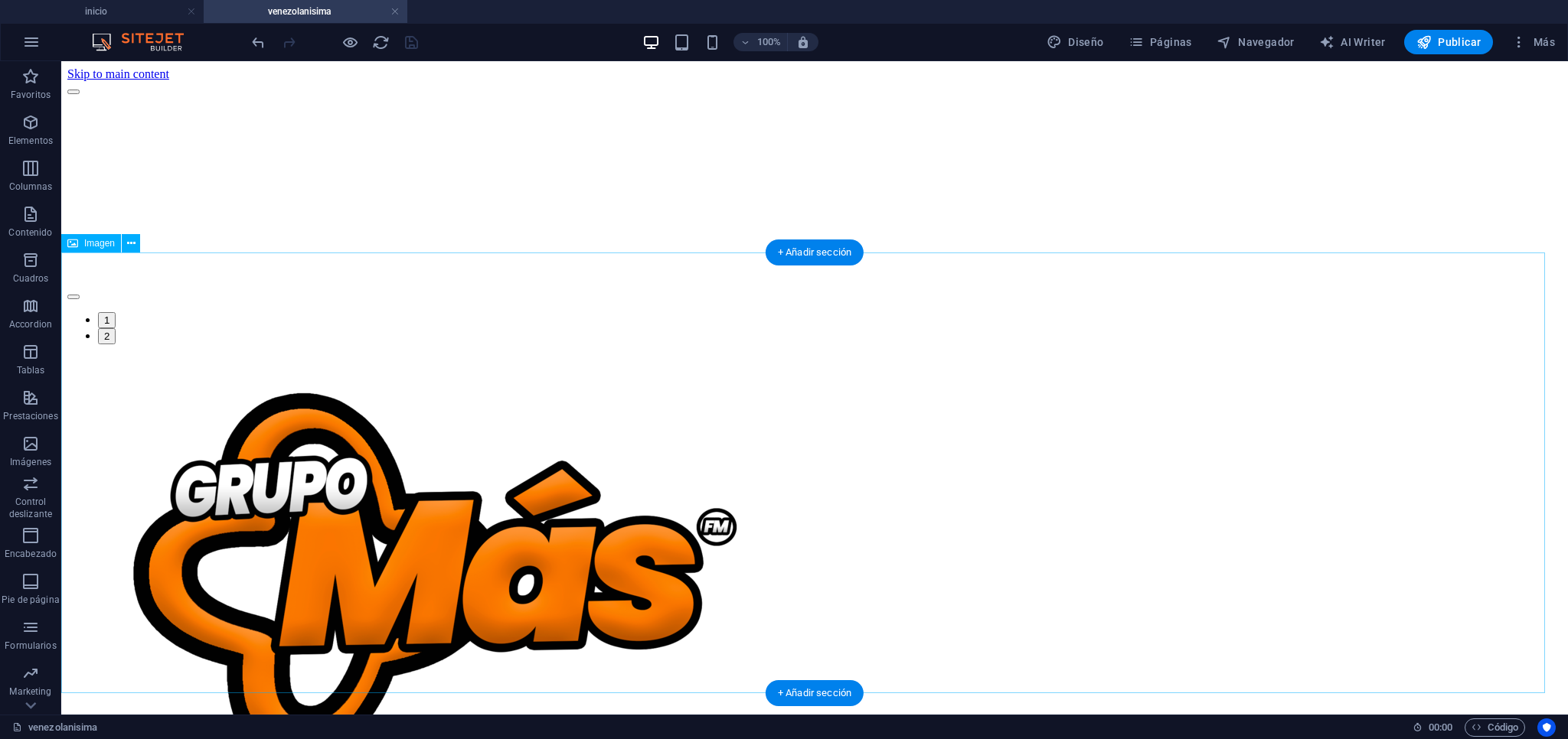
click at [349, 413] on figure at bounding box center [814, 578] width 1494 height 444
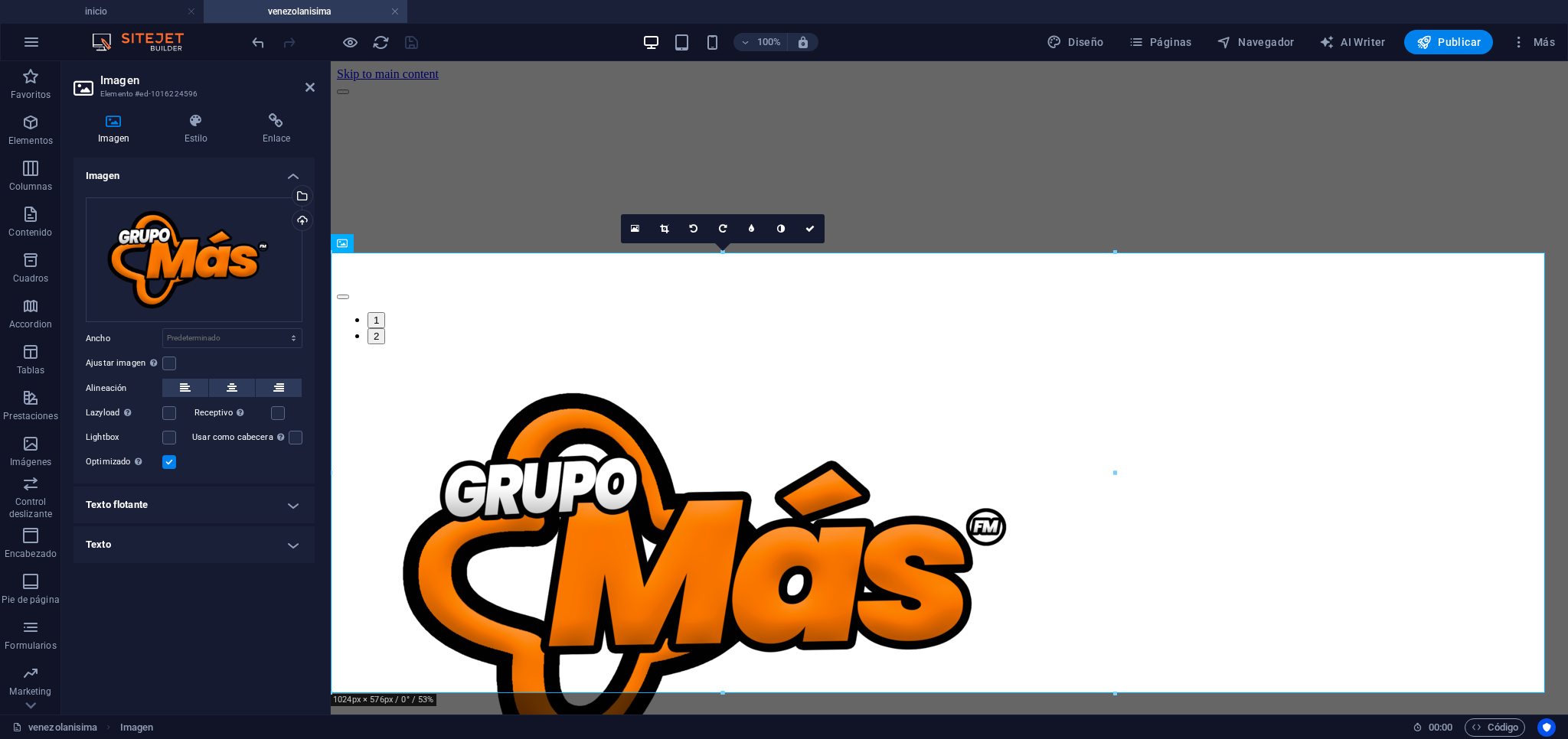
click at [227, 390] on icon at bounding box center [231, 388] width 10 height 18
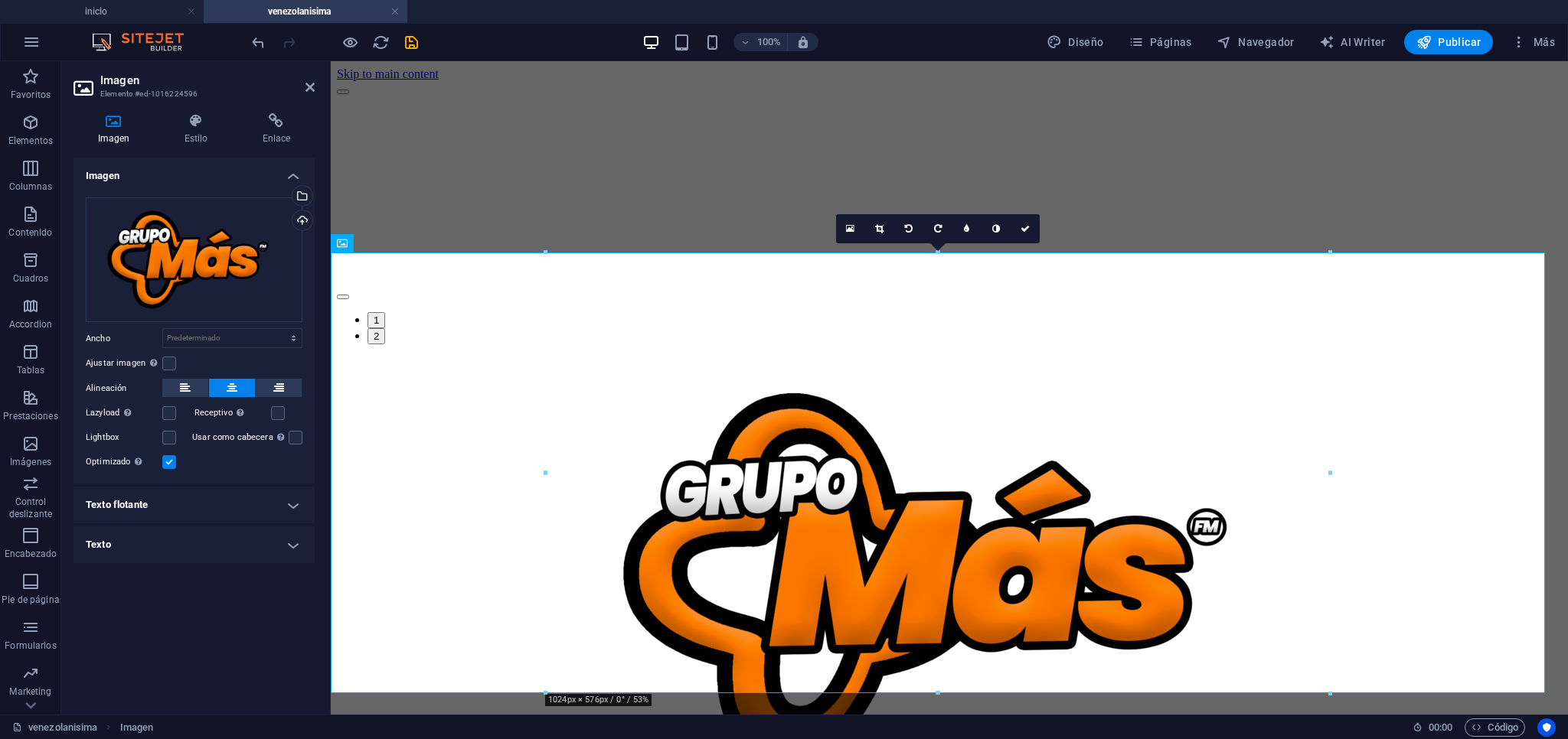
click at [302, 90] on header "Imagen Elemento #ed-1016224596" at bounding box center [193, 81] width 241 height 40
drag, startPoint x: 312, startPoint y: 86, endPoint x: 248, endPoint y: 28, distance: 86.4
click at [312, 86] on icon at bounding box center [311, 87] width 10 height 12
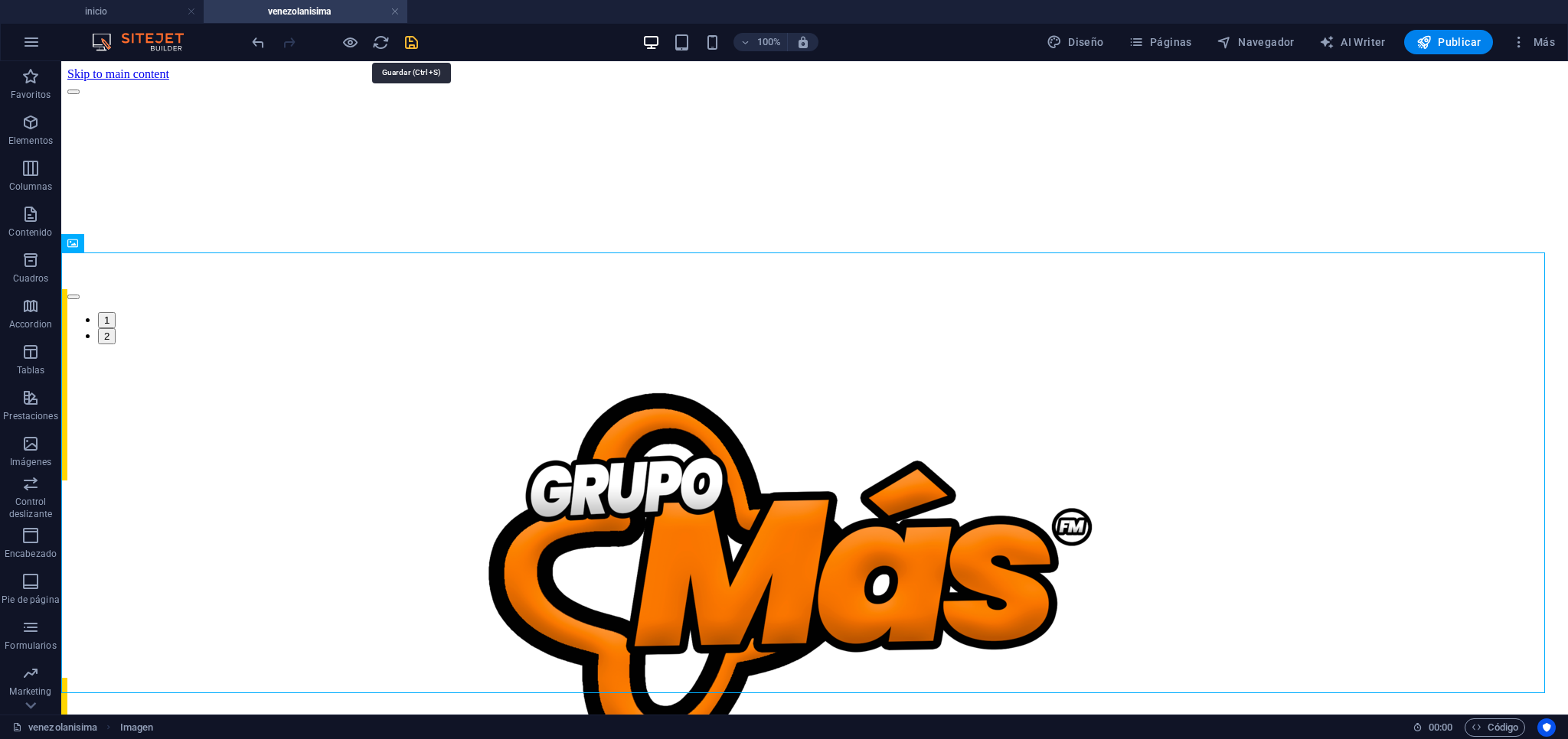
click at [413, 41] on icon "save" at bounding box center [412, 42] width 17 height 17
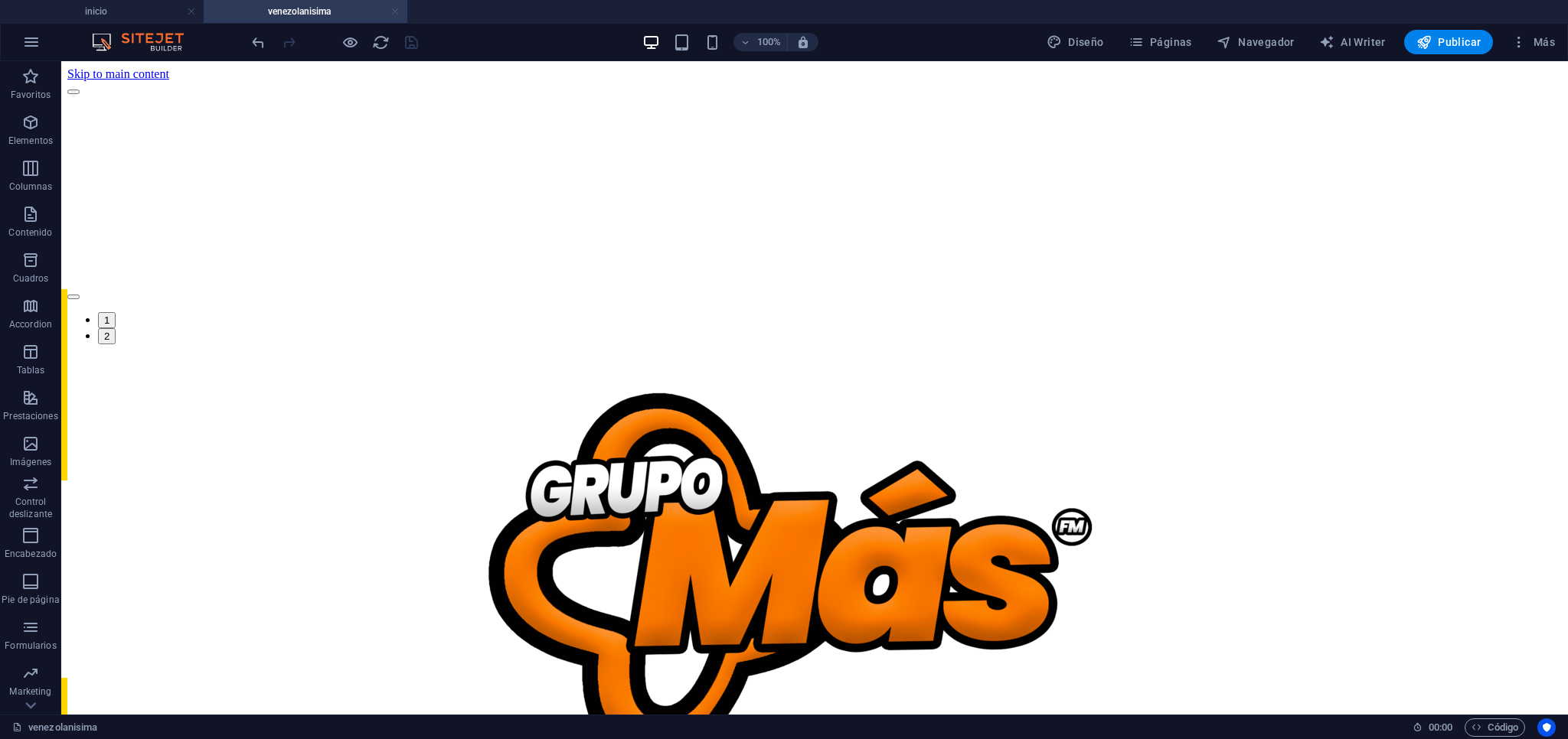
drag, startPoint x: 392, startPoint y: 12, endPoint x: 363, endPoint y: 130, distance: 121.5
click at [392, 12] on link at bounding box center [395, 11] width 10 height 14
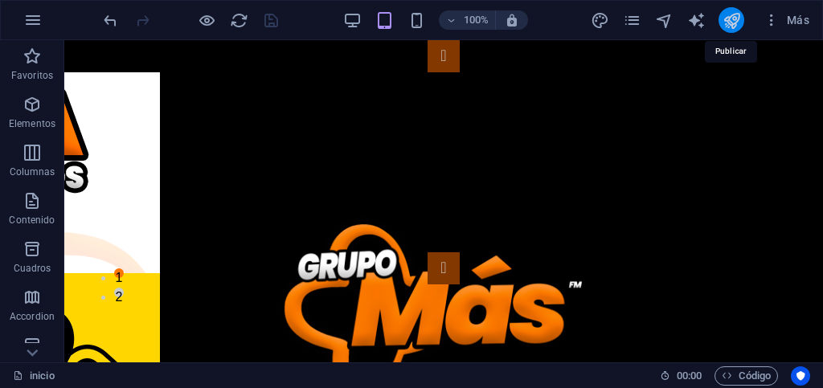
click at [726, 22] on icon "publish" at bounding box center [731, 20] width 18 height 18
